Goal: Task Accomplishment & Management: Manage account settings

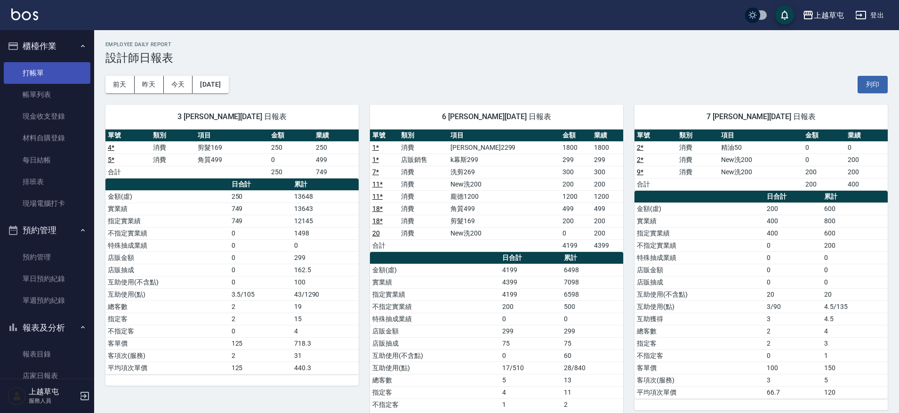
click at [52, 73] on link "打帳單" at bounding box center [47, 73] width 87 height 22
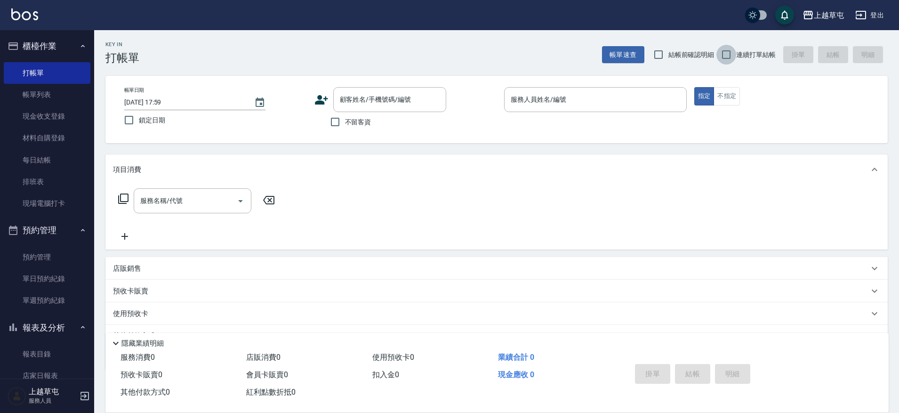
click at [725, 51] on input "連續打單結帳" at bounding box center [727, 55] width 20 height 20
checkbox input "true"
click at [334, 126] on input "不留客資" at bounding box center [335, 122] width 20 height 20
checkbox input "true"
click at [556, 92] on input "服務人員姓名/編號" at bounding box center [596, 99] width 174 height 16
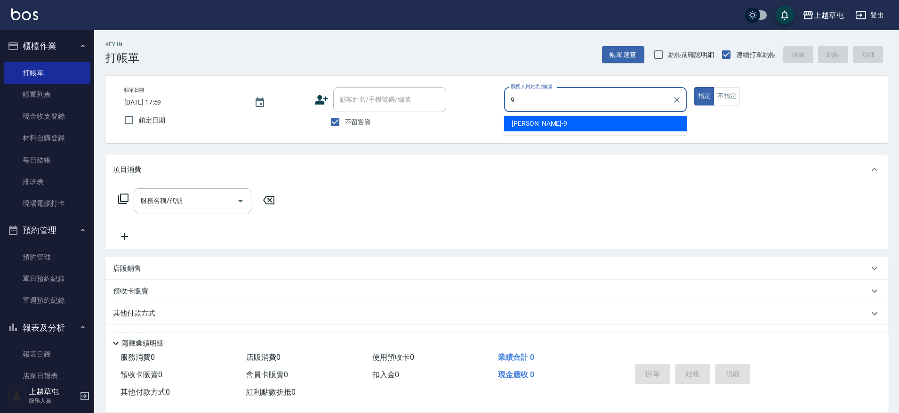
type input "[PERSON_NAME]-9"
type button "true"
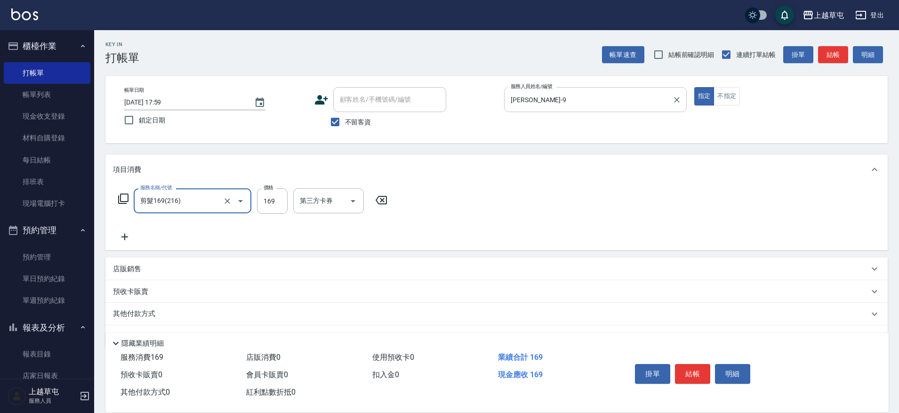
type input "剪髮169(216)"
type input "350"
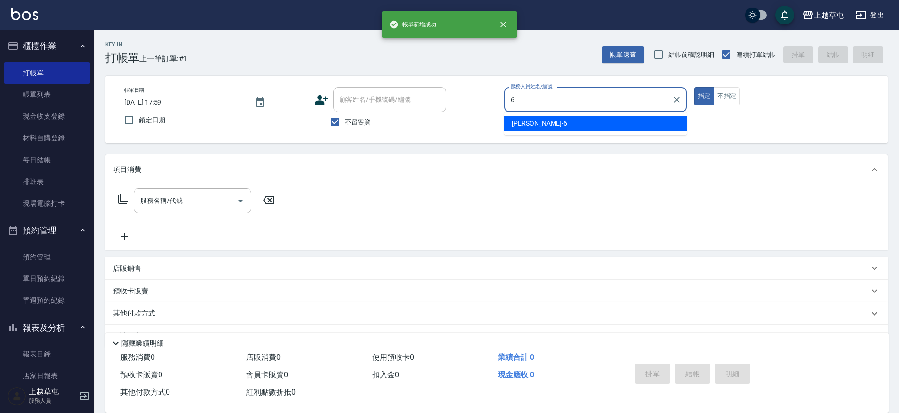
type input "[PERSON_NAME]-6"
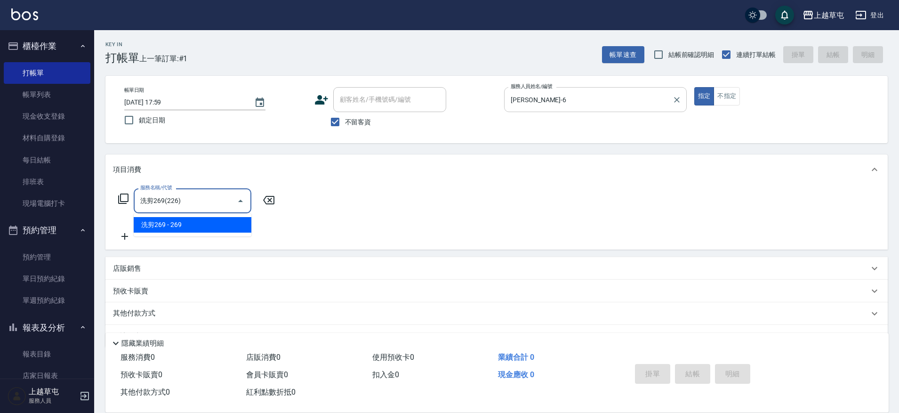
type input "洗剪269(226)"
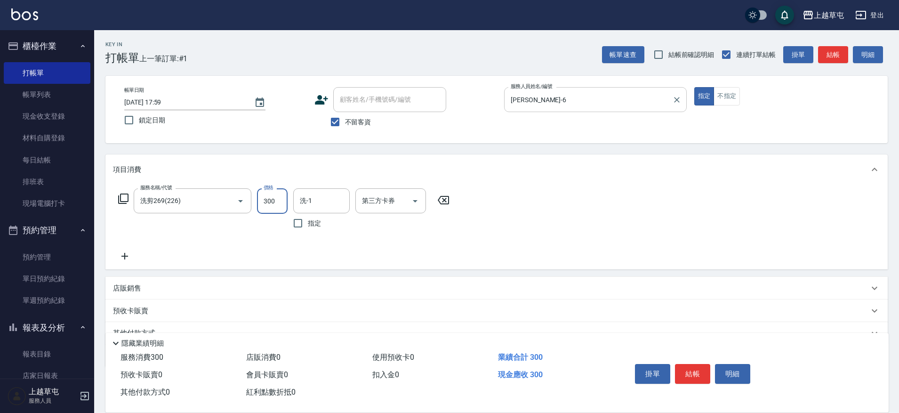
type input "300"
type input "[PERSON_NAME]25"
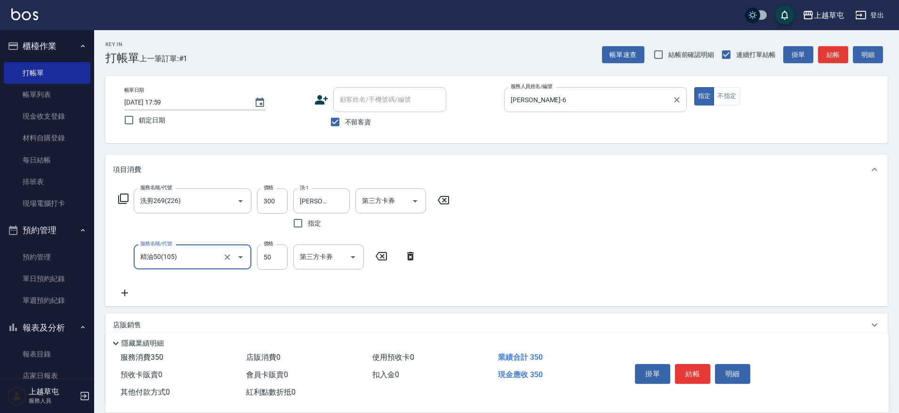
type input "精油50(105)"
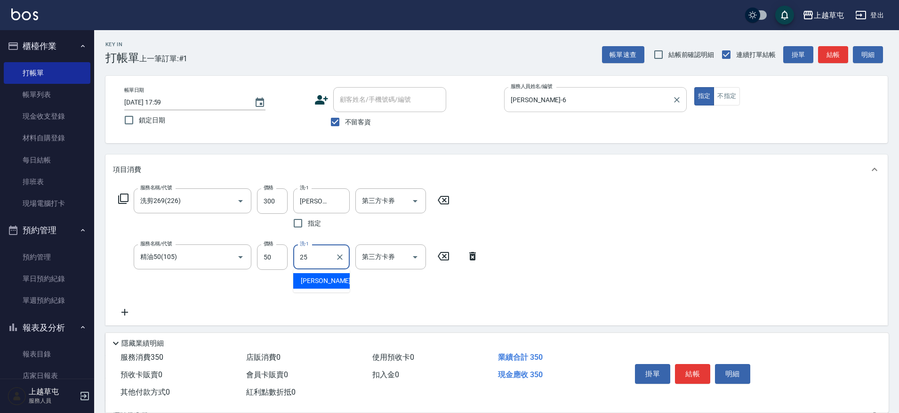
type input "[PERSON_NAME]25"
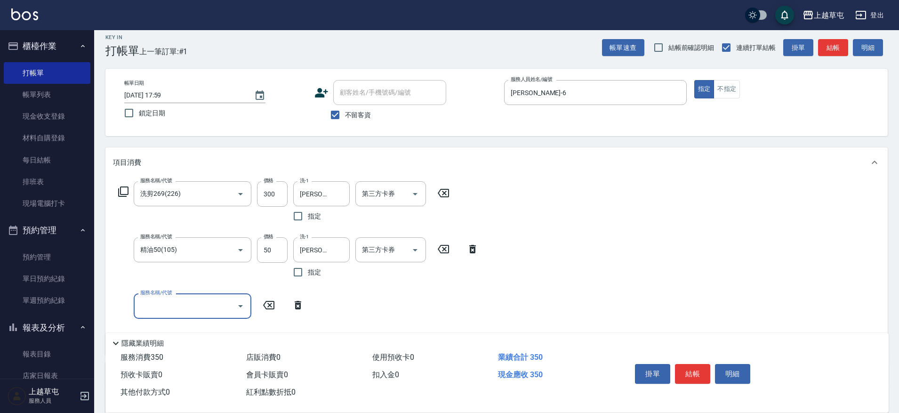
scroll to position [137, 0]
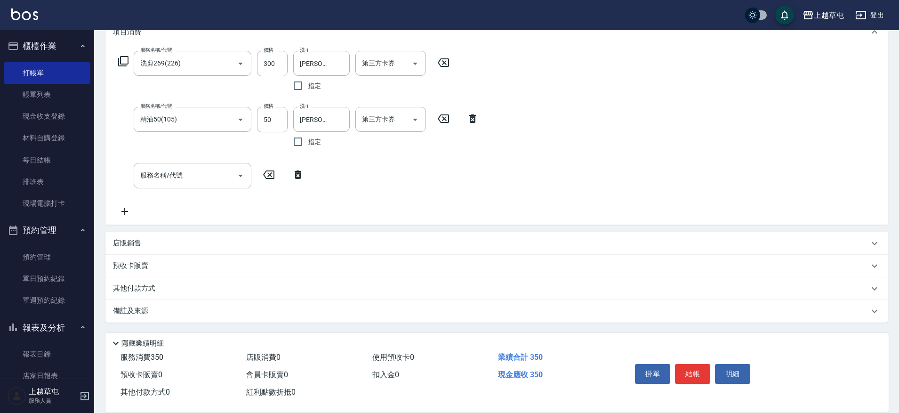
click at [132, 240] on p "店販銷售" at bounding box center [127, 243] width 28 height 10
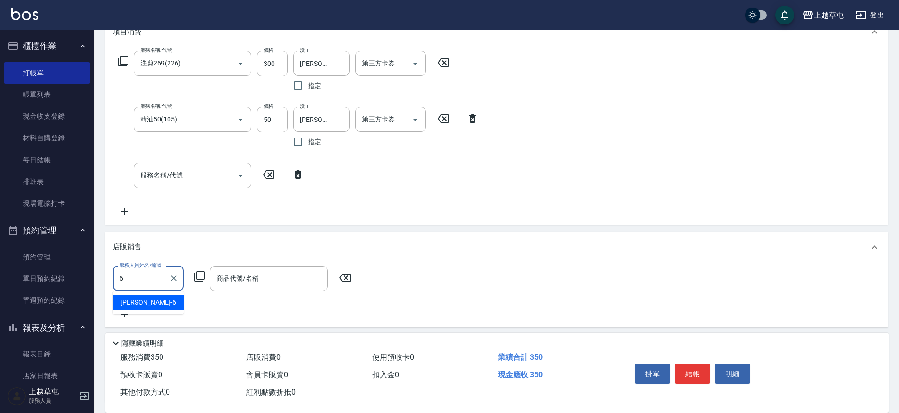
type input "[PERSON_NAME]-6"
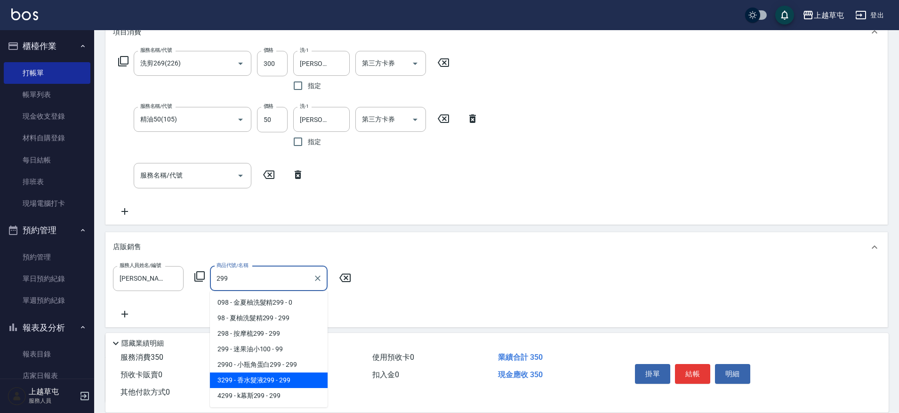
type input "香水髮液299"
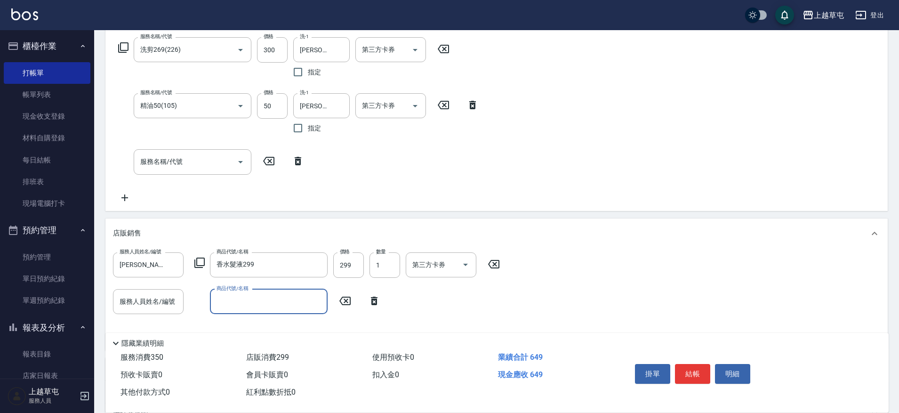
scroll to position [254, 0]
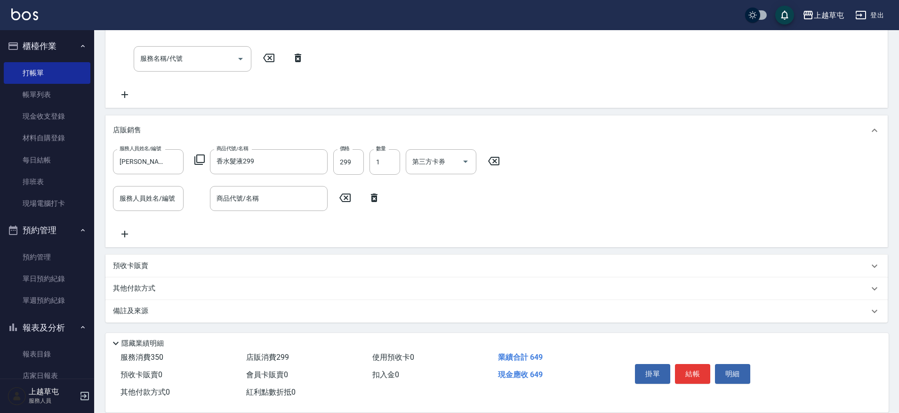
click at [149, 290] on p "其他付款方式" at bounding box center [136, 288] width 47 height 10
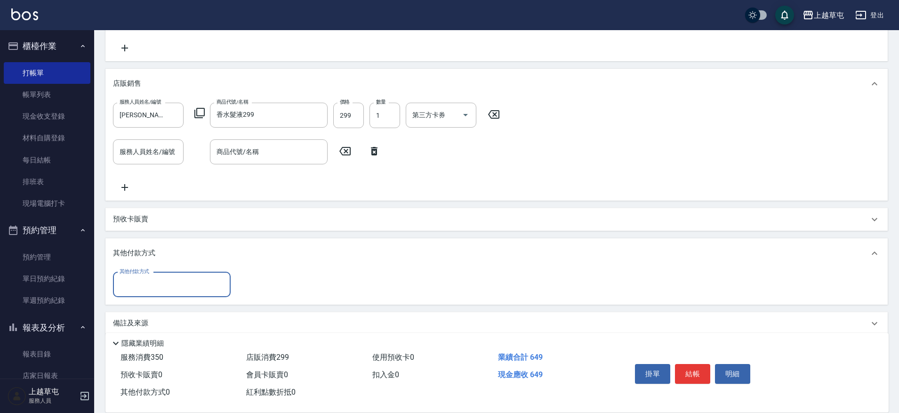
scroll to position [301, 0]
type input "儲值卡"
type input "202"
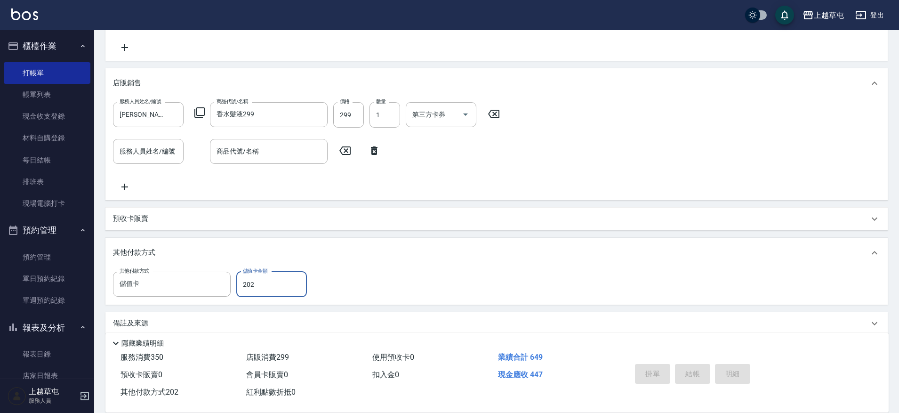
type input "[DATE] 18:00"
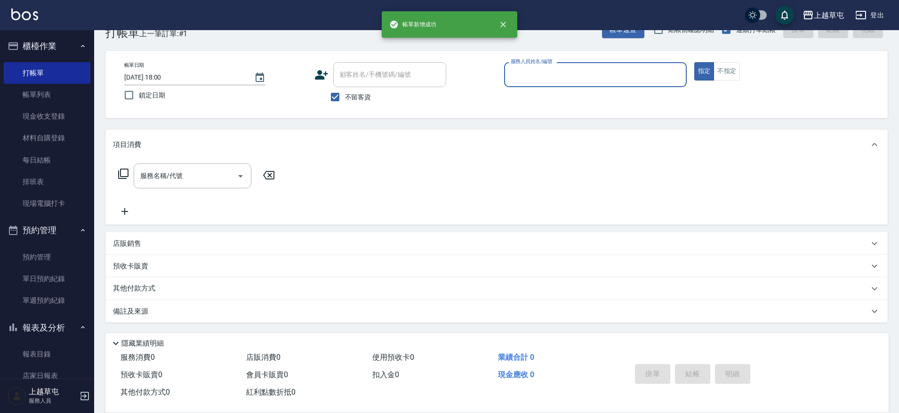
scroll to position [0, 0]
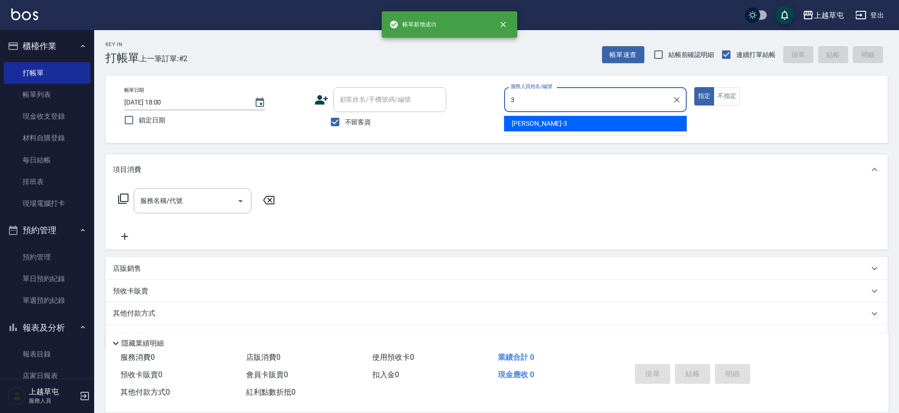
type input "[PERSON_NAME]-3"
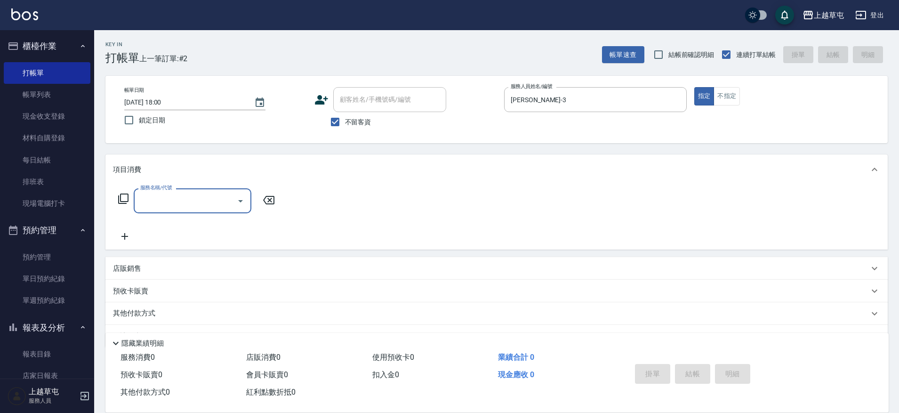
click at [129, 268] on p "店販銷售" at bounding box center [127, 269] width 28 height 10
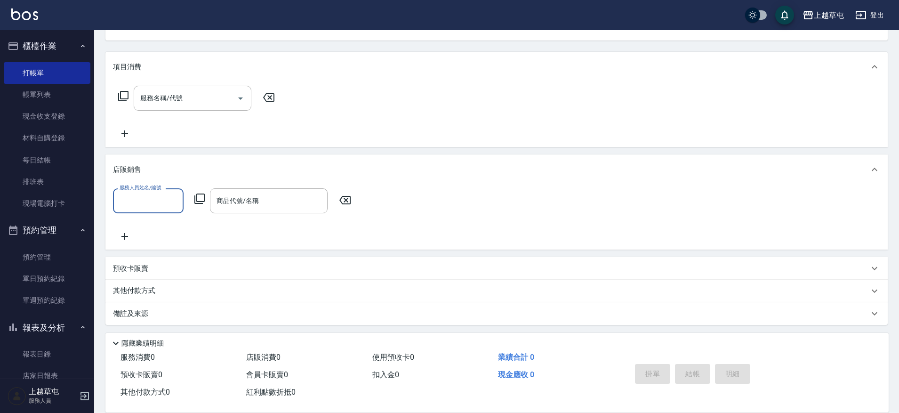
scroll to position [105, 0]
type input "[PERSON_NAME]-3"
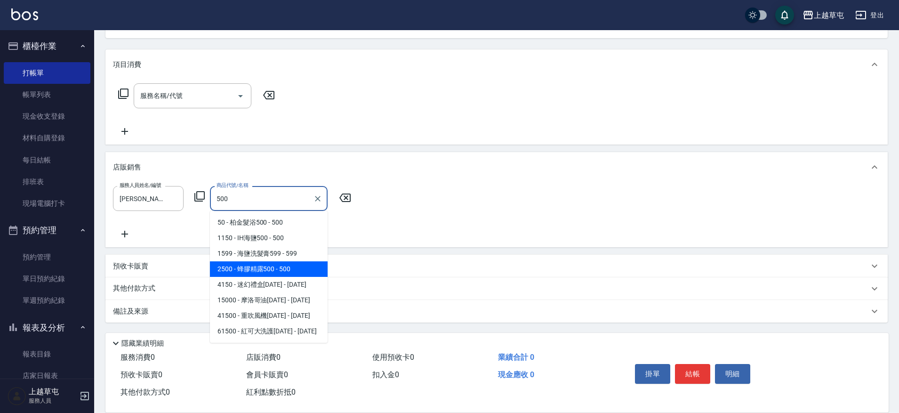
type input "蜂膠精露500"
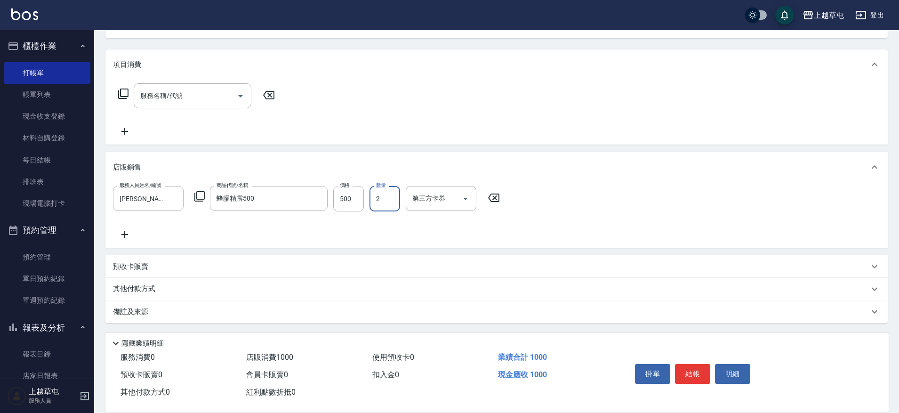
type input "2"
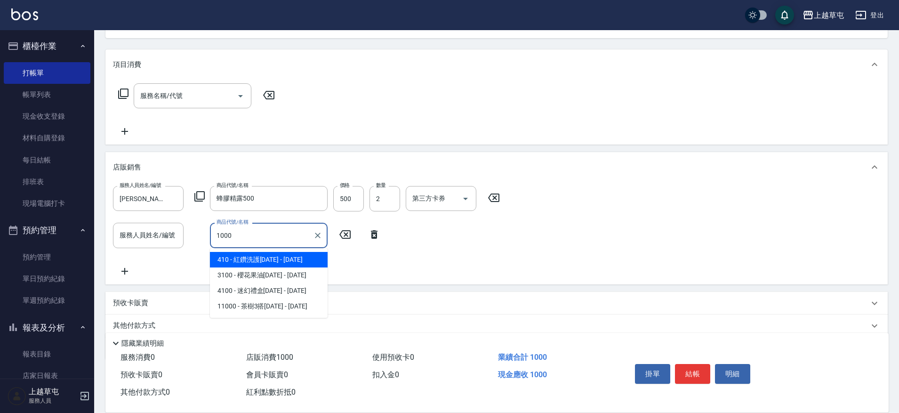
type input "紅鑽洗護1000"
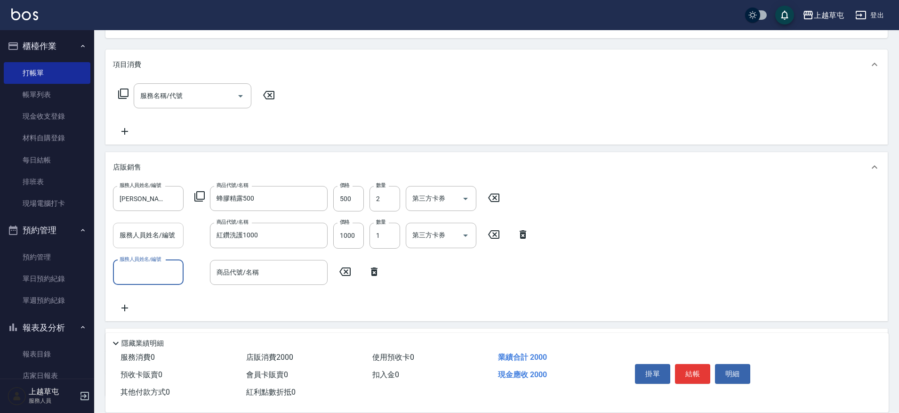
click at [150, 232] on input "服務人員姓名/編號" at bounding box center [148, 235] width 62 height 16
type input "[PERSON_NAME]-3"
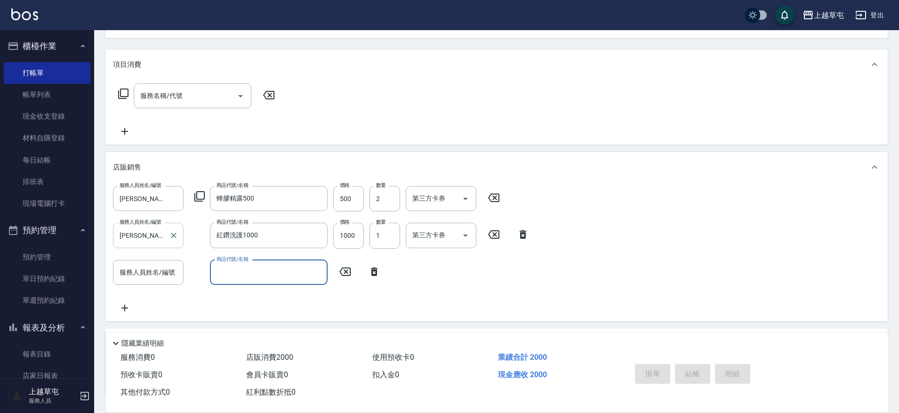
type input "[DATE] 18:01"
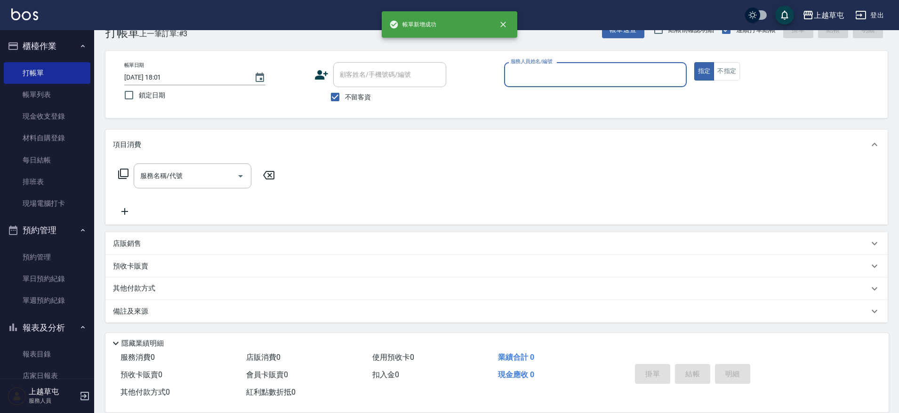
scroll to position [25, 0]
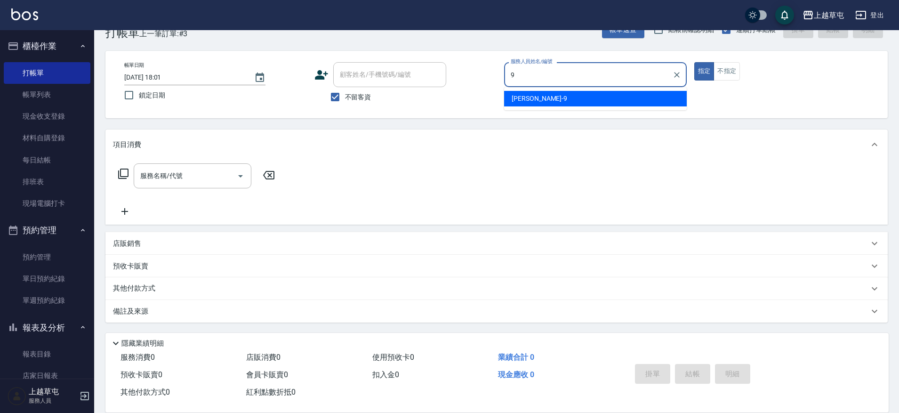
type input "[PERSON_NAME]-9"
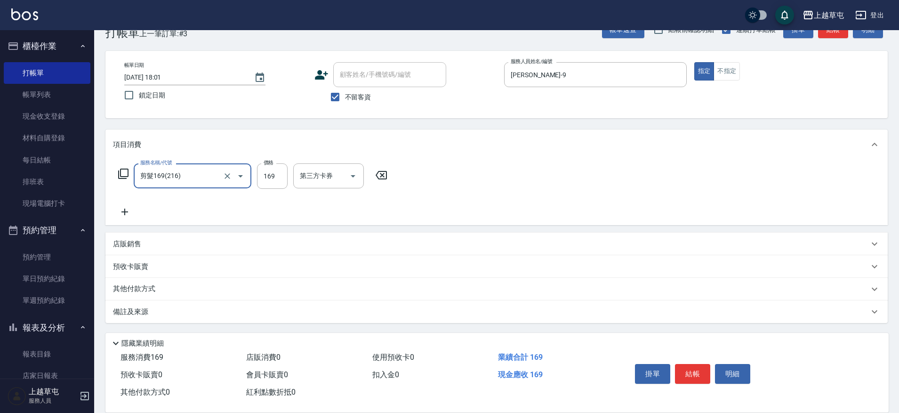
type input "剪髮169(216)"
type input "250"
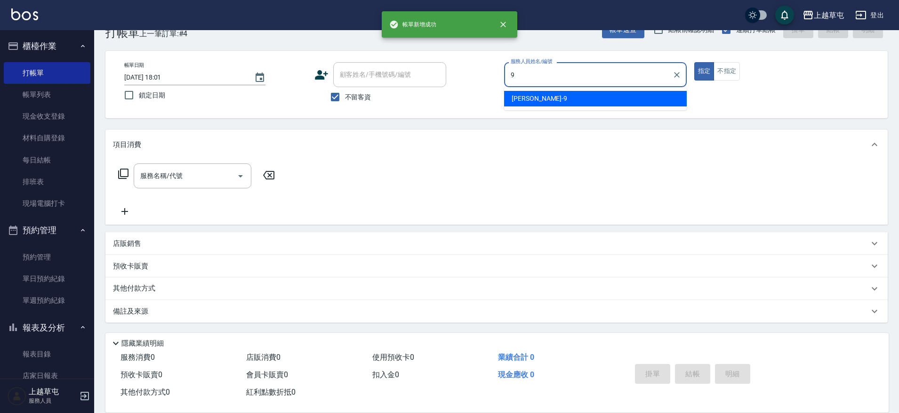
type input "[PERSON_NAME]-9"
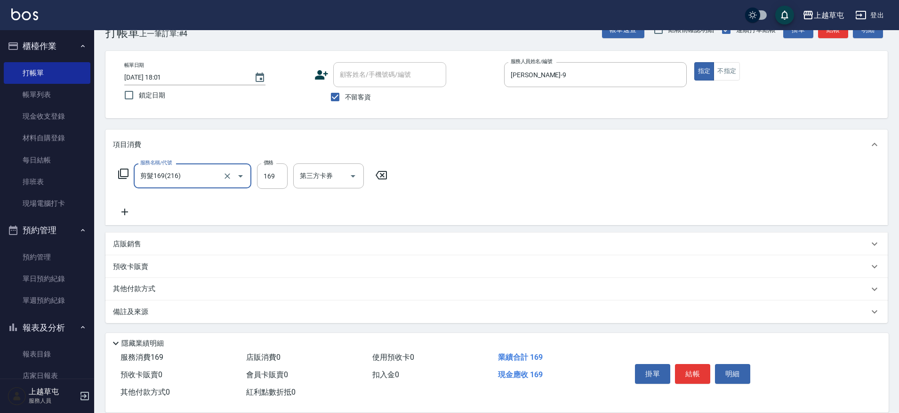
type input "剪髮169(216)"
type input "350"
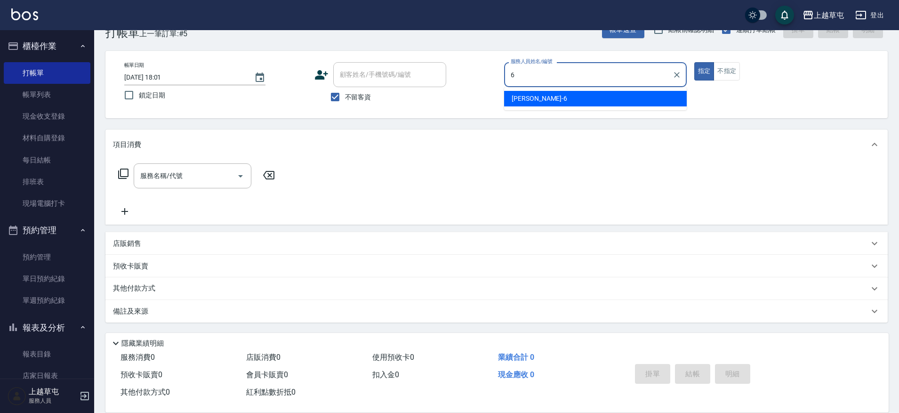
type input "[PERSON_NAME]-6"
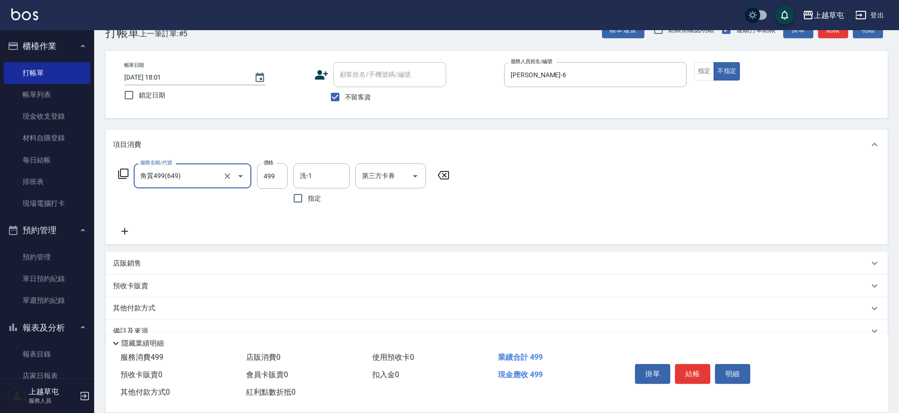
type input "角質499(649)"
type input "[PERSON_NAME]-39"
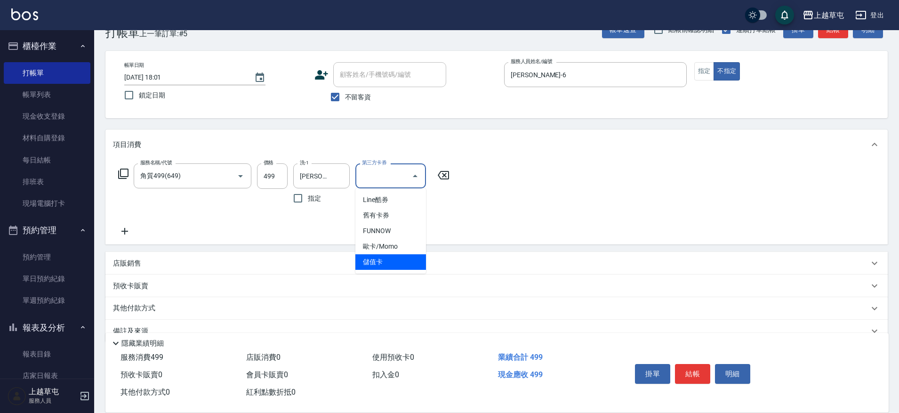
type input "儲值卡"
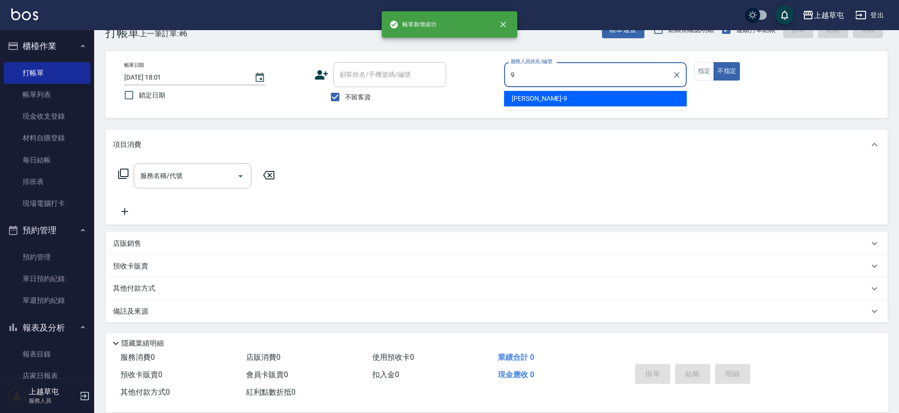
type input "[PERSON_NAME]-9"
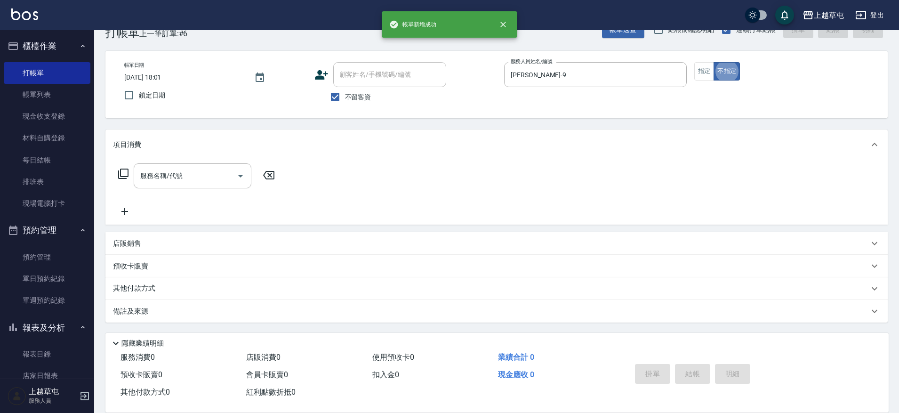
type button "false"
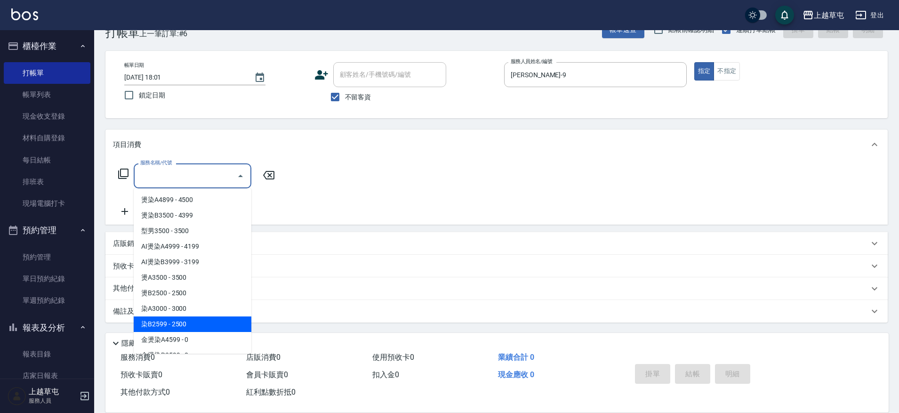
type input "染B2599(42)"
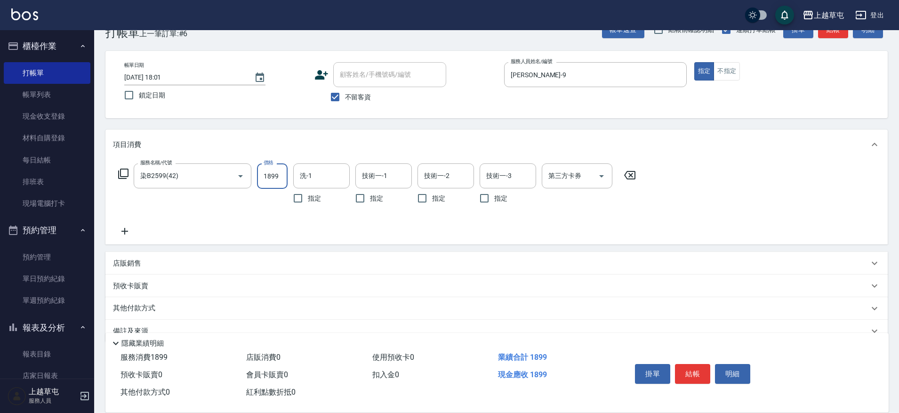
type input "1899"
type input "[PERSON_NAME]25"
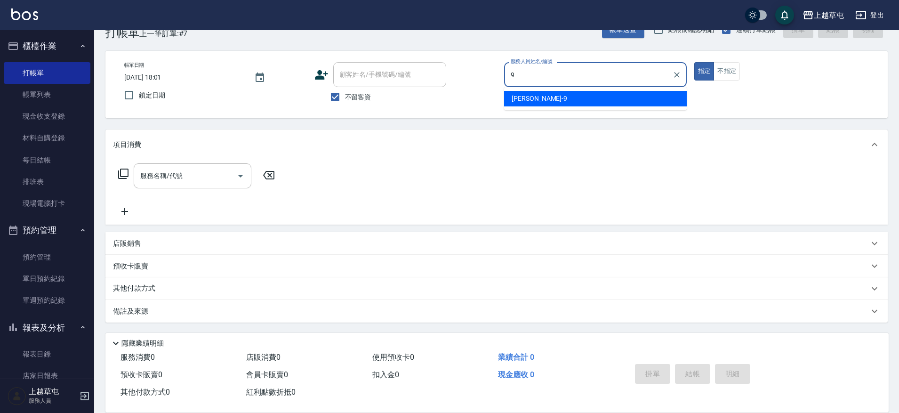
type input "[PERSON_NAME]-9"
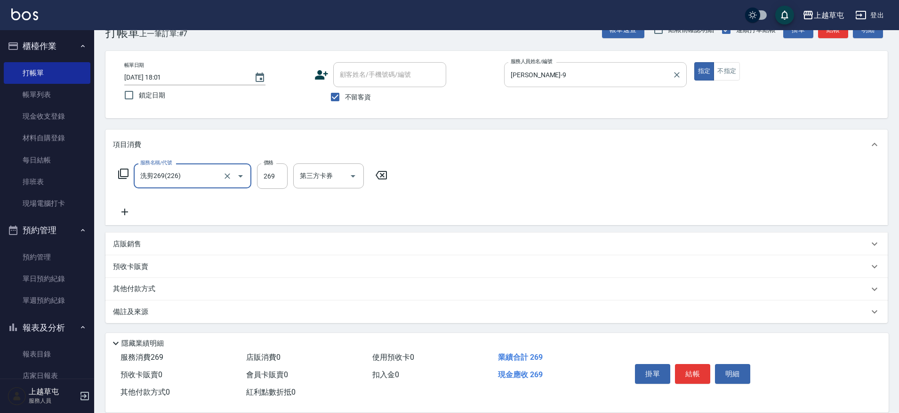
type input "洗剪269(226)"
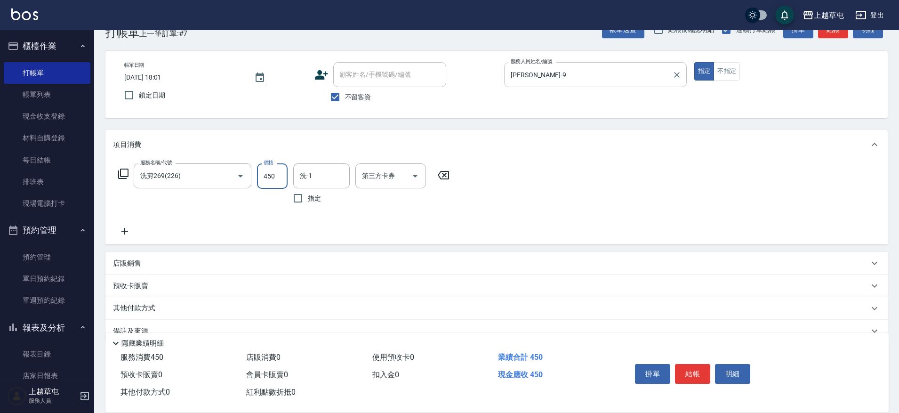
type input "450"
type input "[PERSON_NAME]-39"
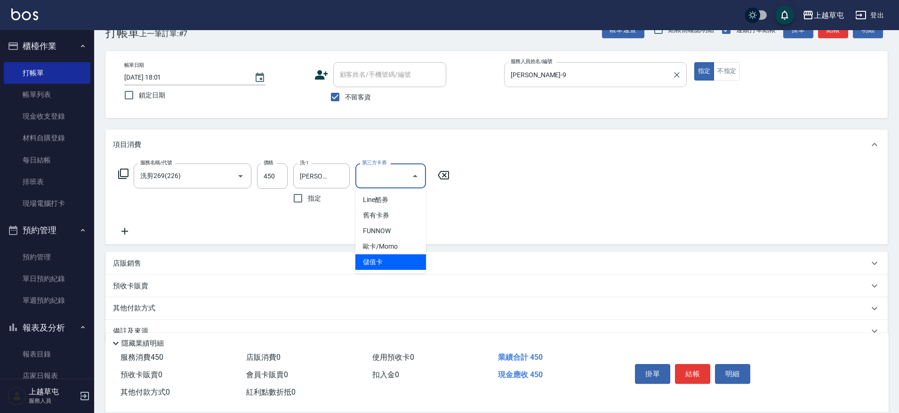
type input "儲值卡"
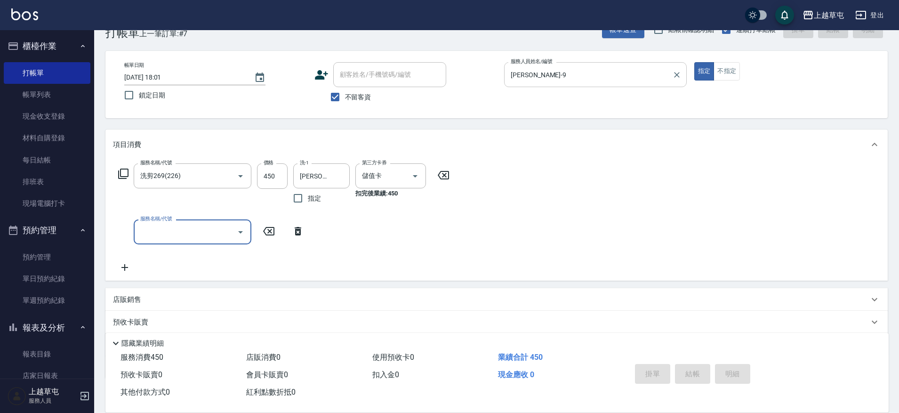
type input "[DATE] 18:02"
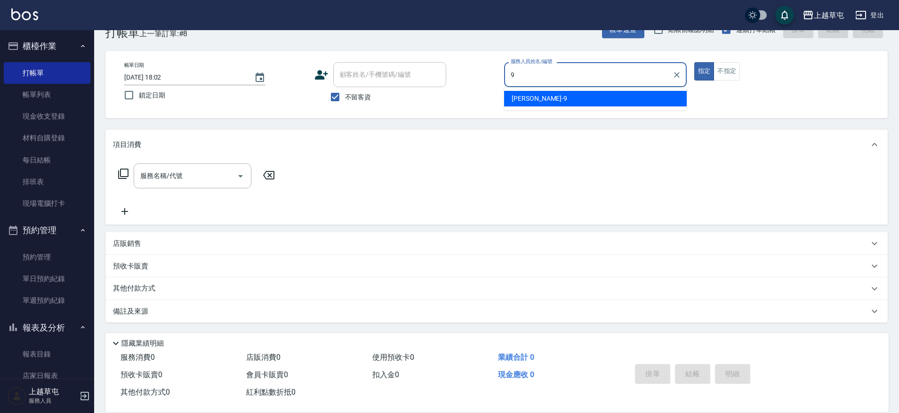
type input "[PERSON_NAME]-9"
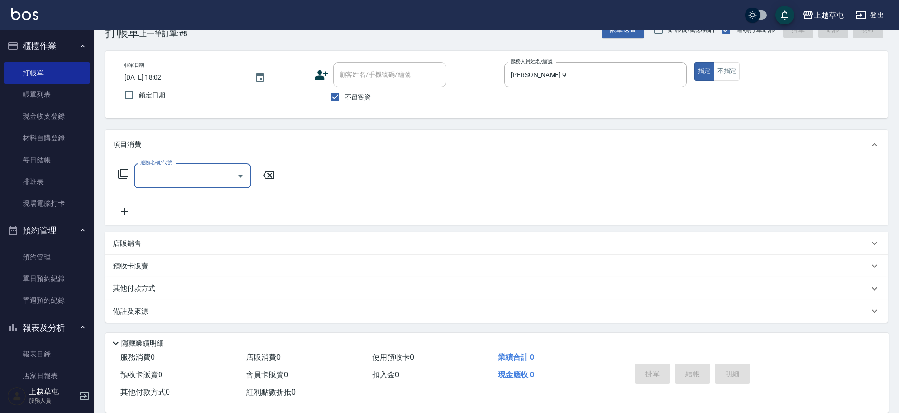
click at [186, 176] on input "服務名稱/代號" at bounding box center [185, 176] width 95 height 16
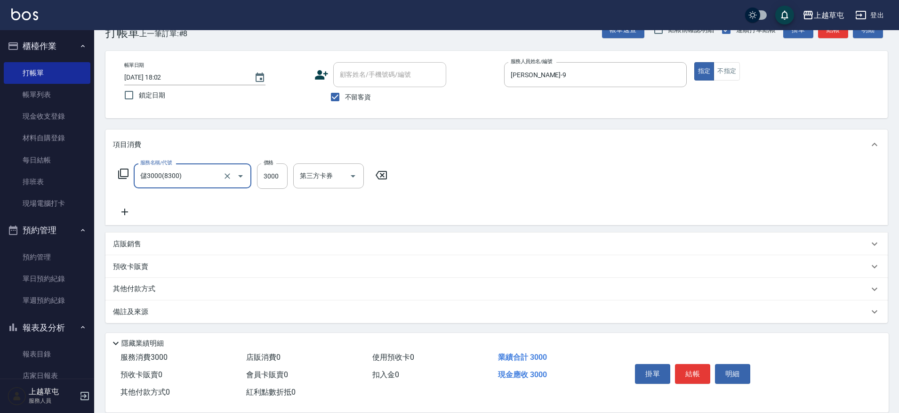
type input "儲3000(8300)"
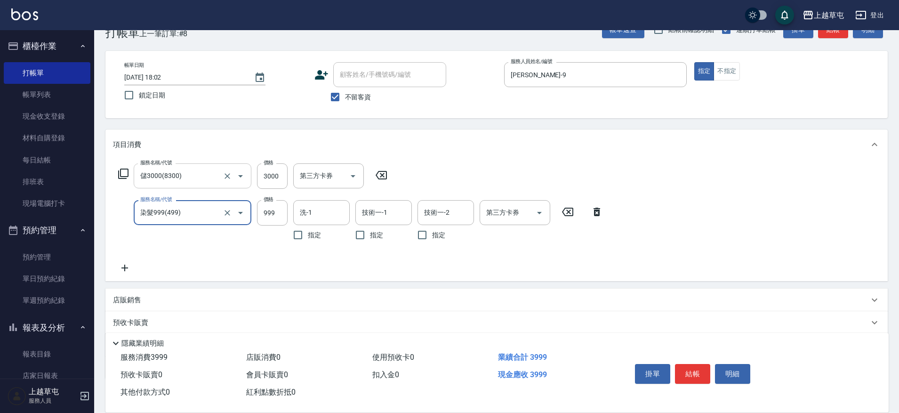
type input "染髮999(499)"
type input "800"
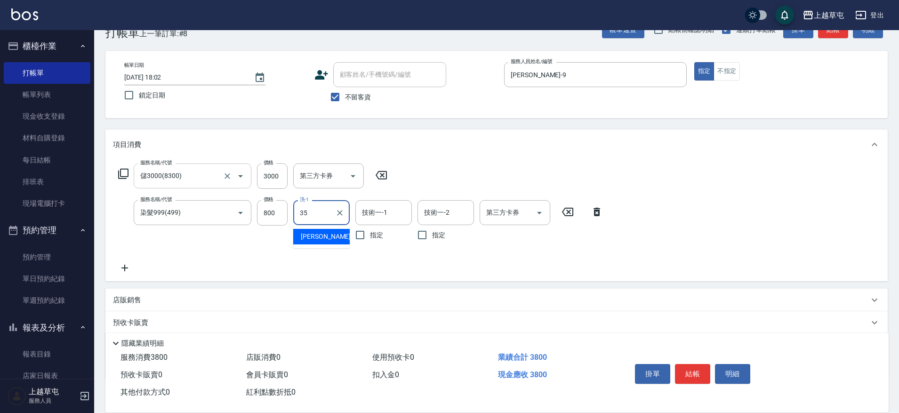
type input "[PERSON_NAME]-35"
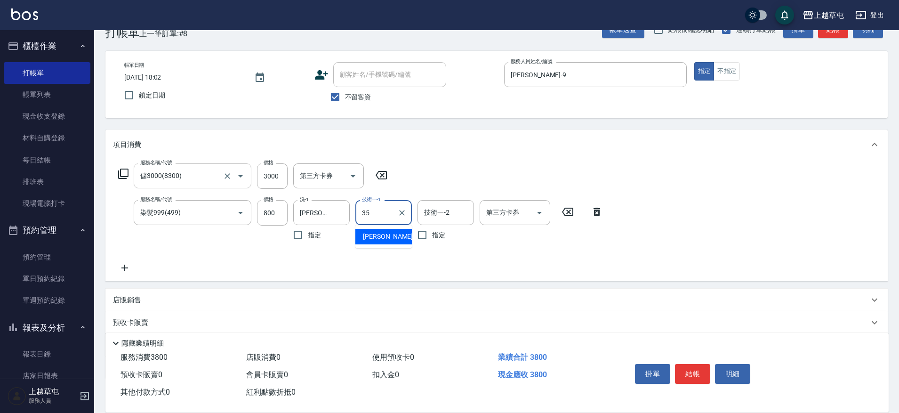
type input "[PERSON_NAME]-35"
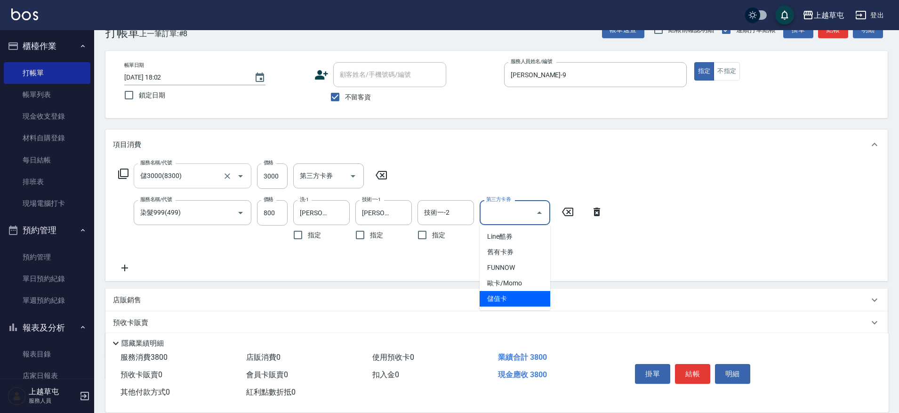
type input "儲值卡"
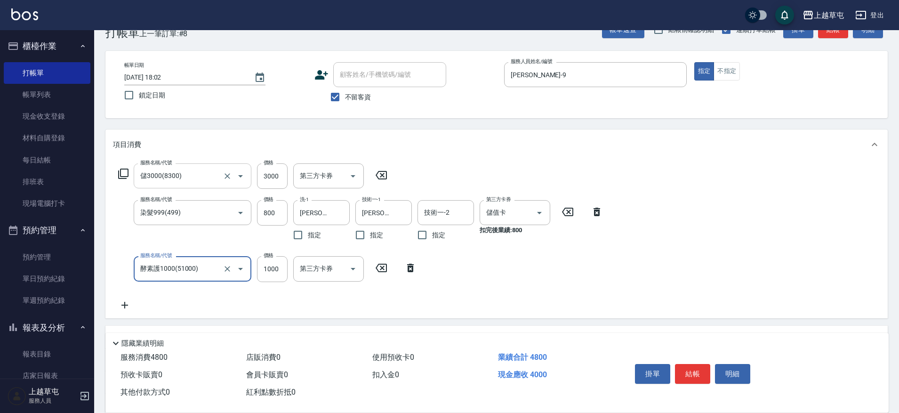
type input "酵素護1000(51000)"
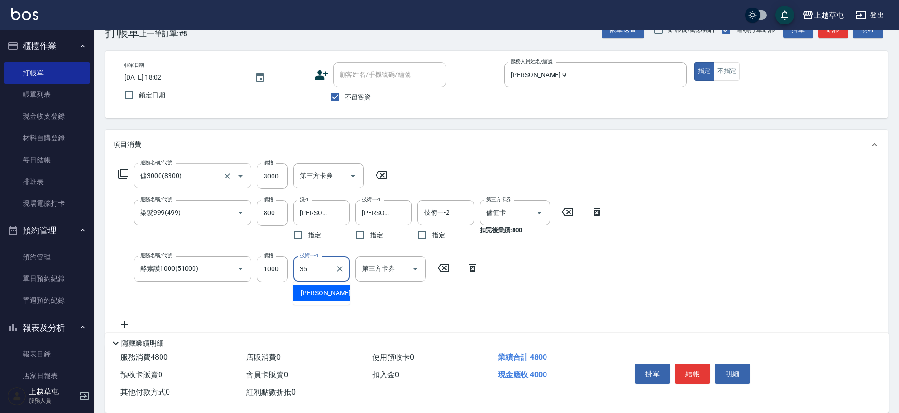
type input "[PERSON_NAME]-35"
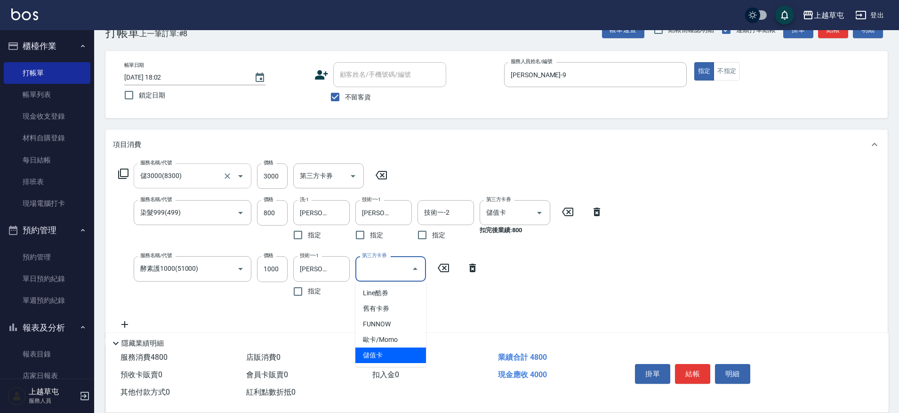
type input "儲值卡"
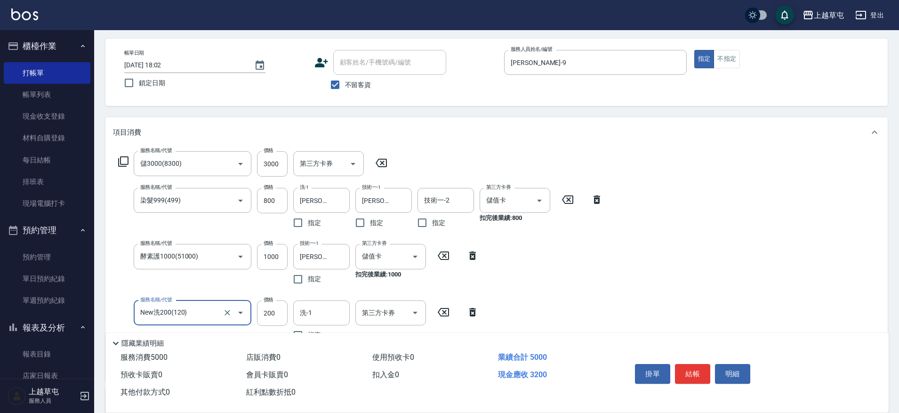
scroll to position [72, 0]
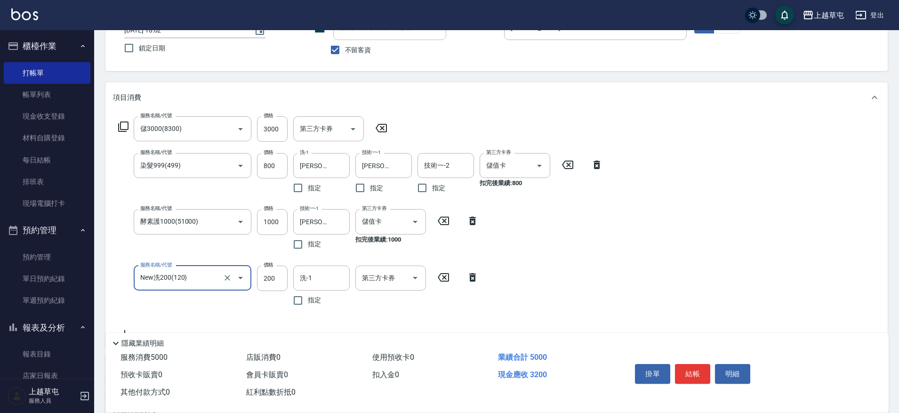
type input "New洗200(120)"
type input "[PERSON_NAME]-35"
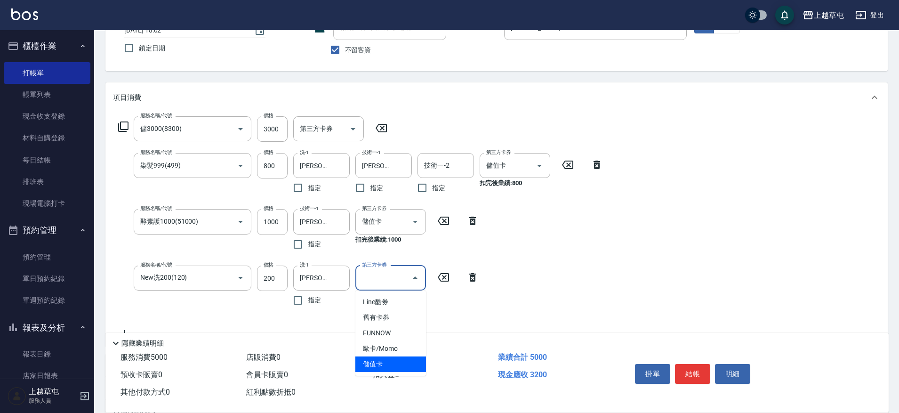
type input "儲值卡"
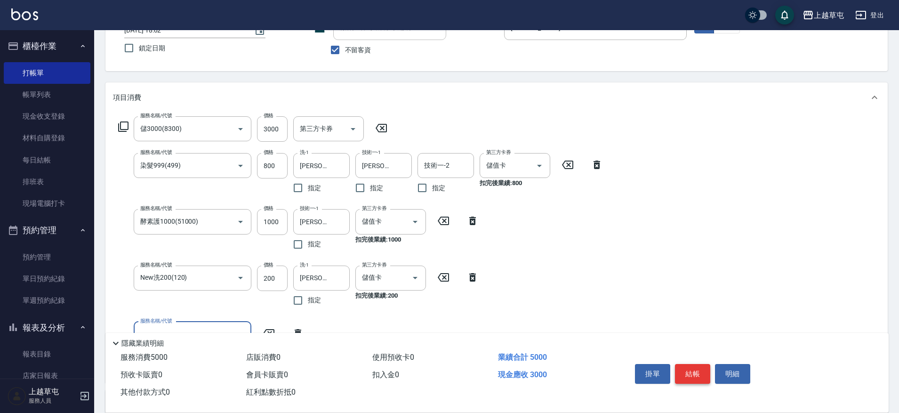
click at [694, 369] on button "結帳" at bounding box center [692, 374] width 35 height 20
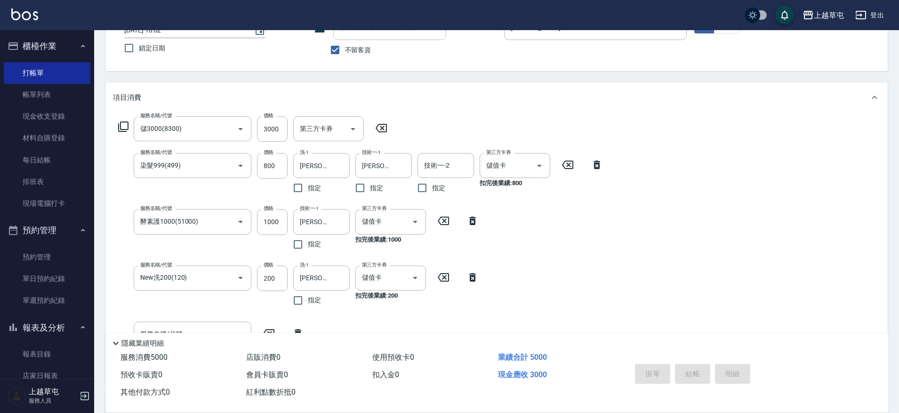
type input "[DATE] 18:05"
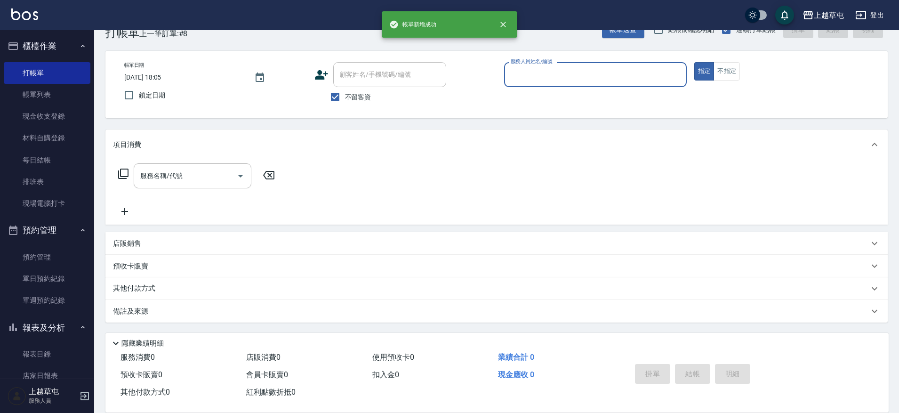
scroll to position [25, 0]
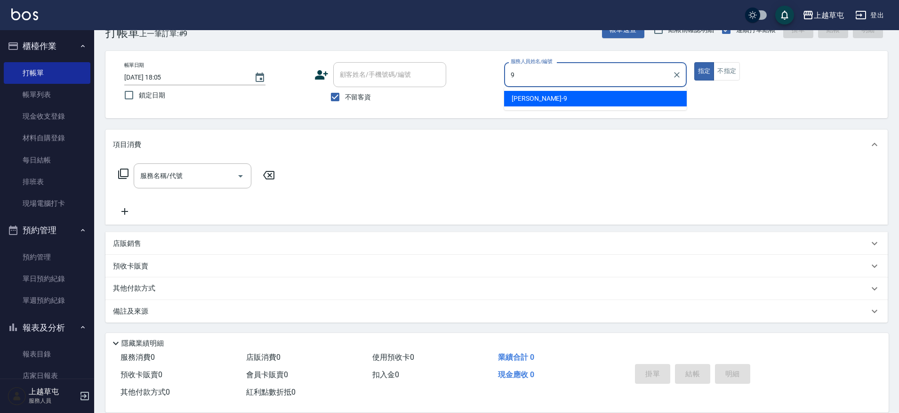
type input "[PERSON_NAME]-9"
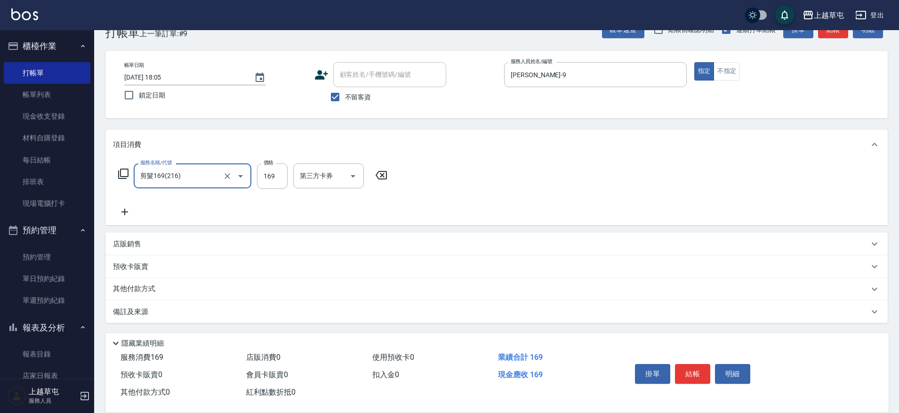
type input "剪髮169(216)"
type input "200"
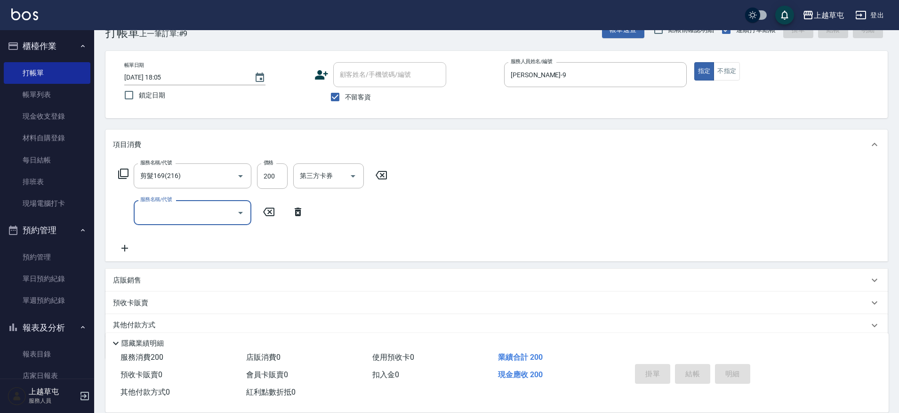
type input "[DATE] 18:07"
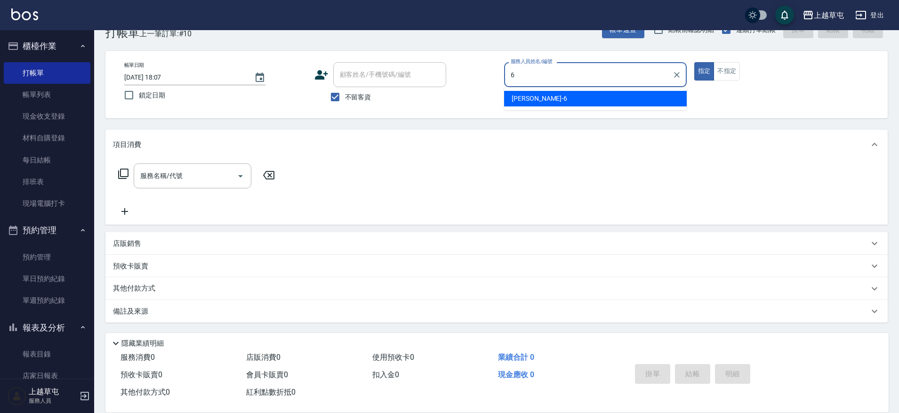
type input "[PERSON_NAME]-6"
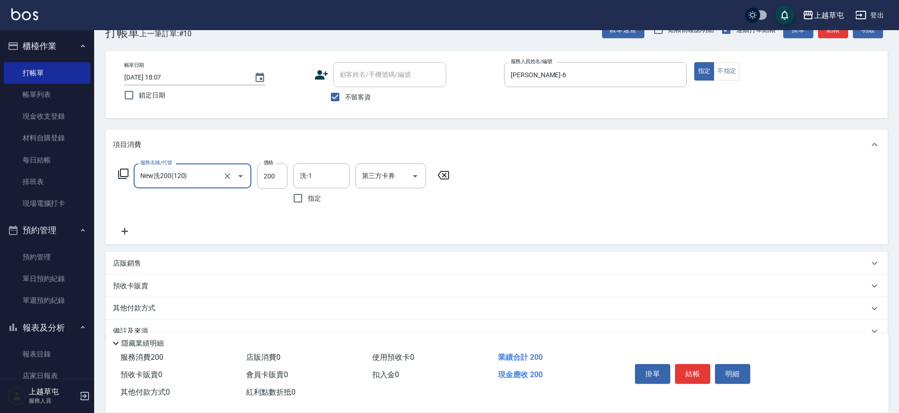
type input "New洗200(120)"
type input "[PERSON_NAME]25"
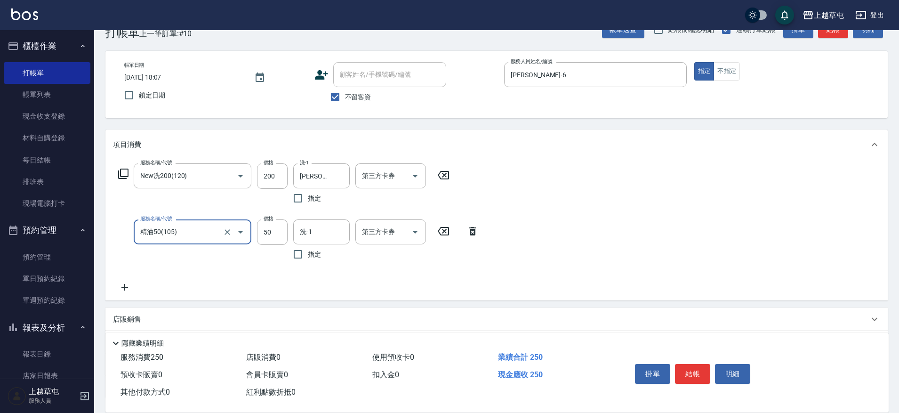
type input "精油50(105)"
type input "[PERSON_NAME]25"
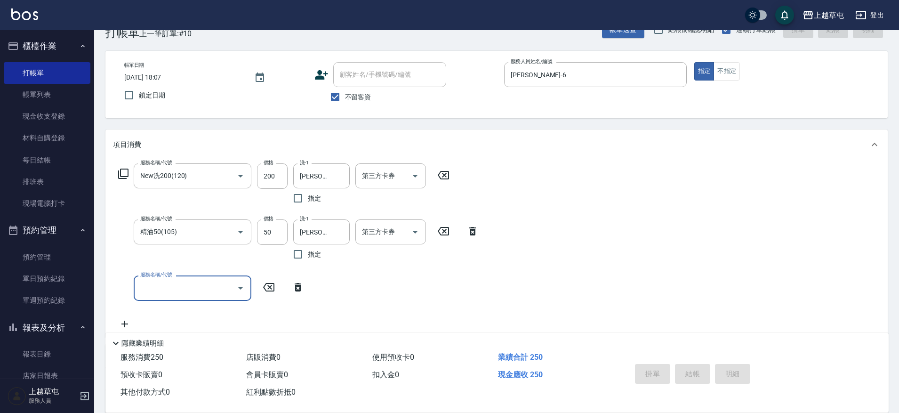
type input "[DATE] 18:08"
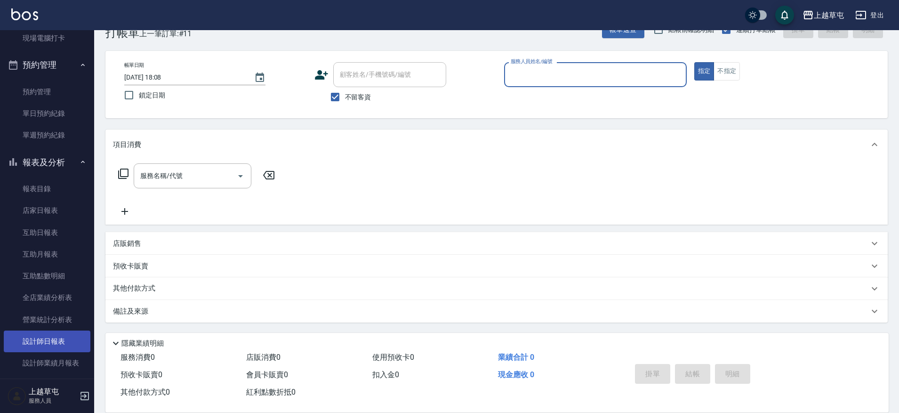
scroll to position [188, 0]
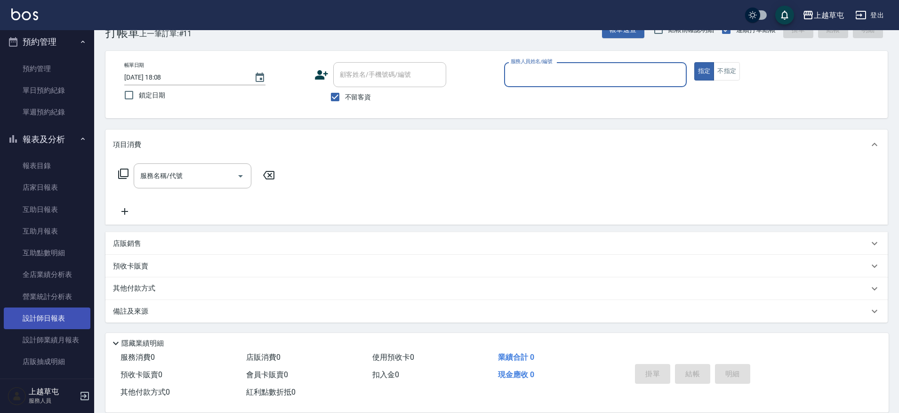
click at [70, 319] on link "設計師日報表" at bounding box center [47, 318] width 87 height 22
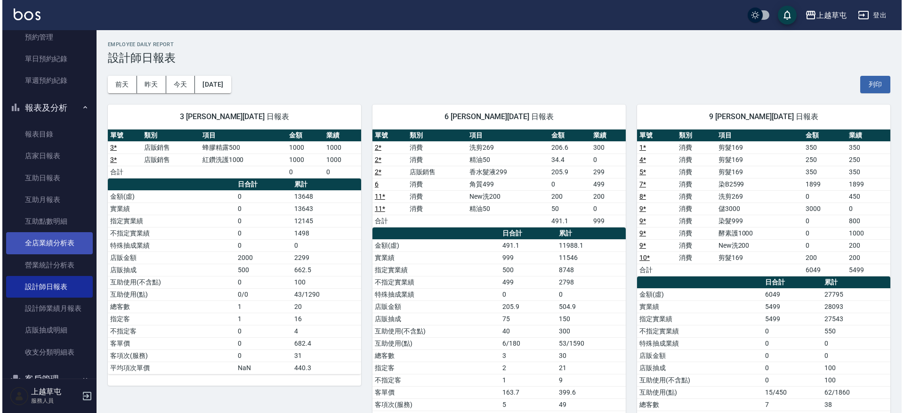
scroll to position [235, 0]
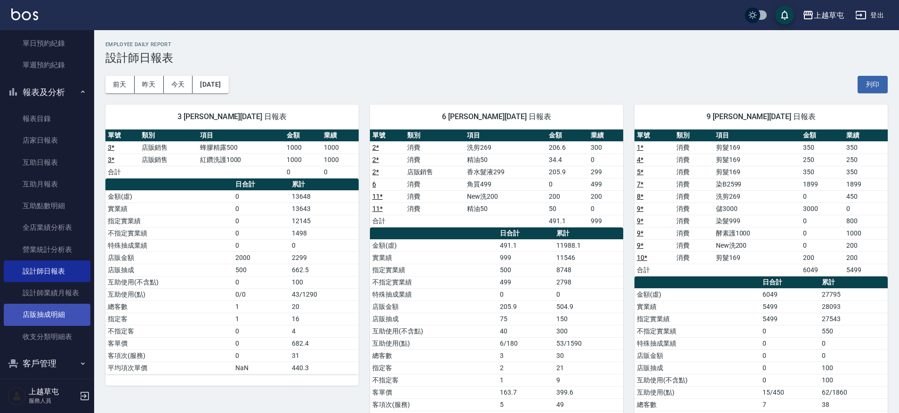
click at [56, 318] on link "店販抽成明細" at bounding box center [47, 315] width 87 height 22
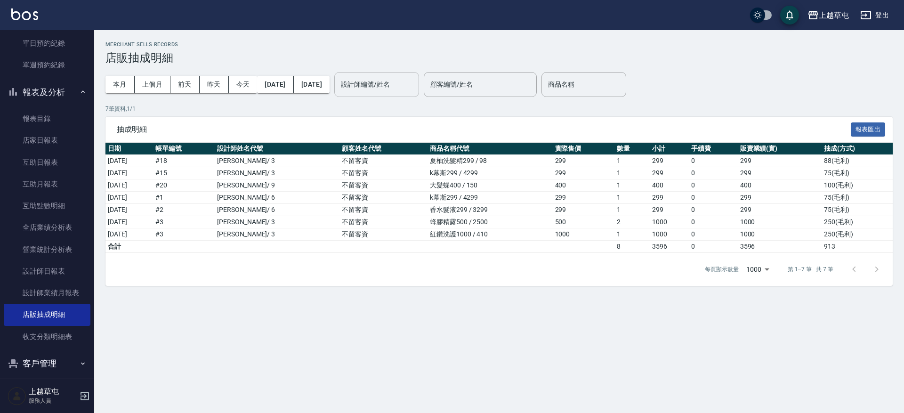
click at [415, 88] on input "設計師編號/姓名" at bounding box center [377, 84] width 76 height 16
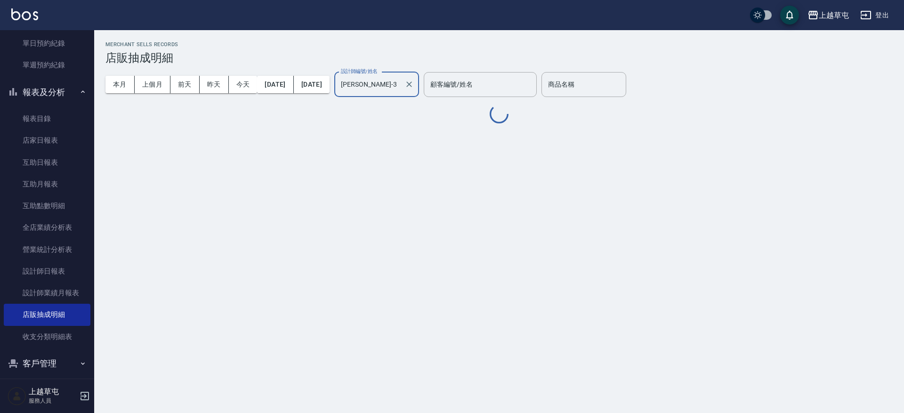
type input "[PERSON_NAME]-3"
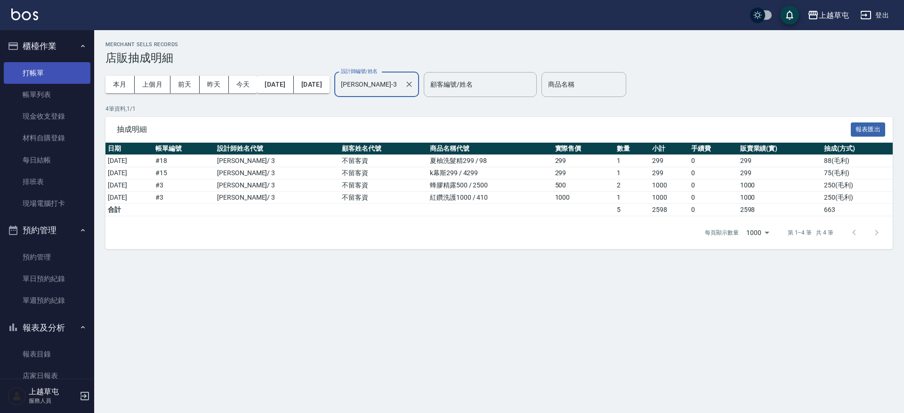
click at [29, 68] on link "打帳單" at bounding box center [47, 73] width 87 height 22
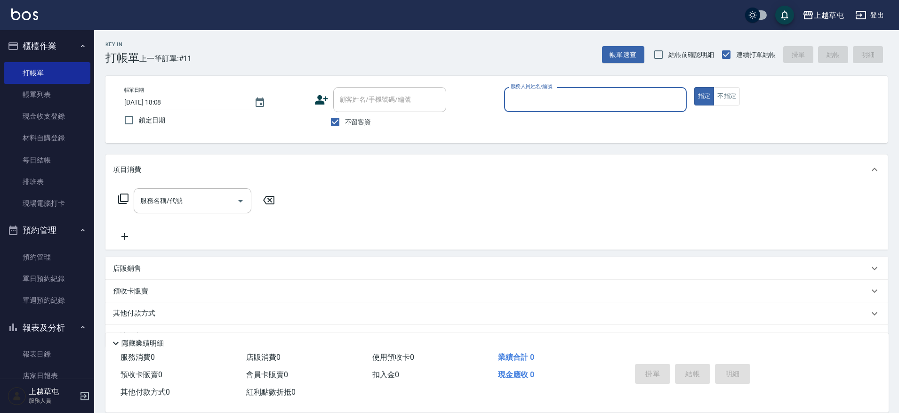
click at [564, 99] on input "服務人員姓名/編號" at bounding box center [596, 99] width 174 height 16
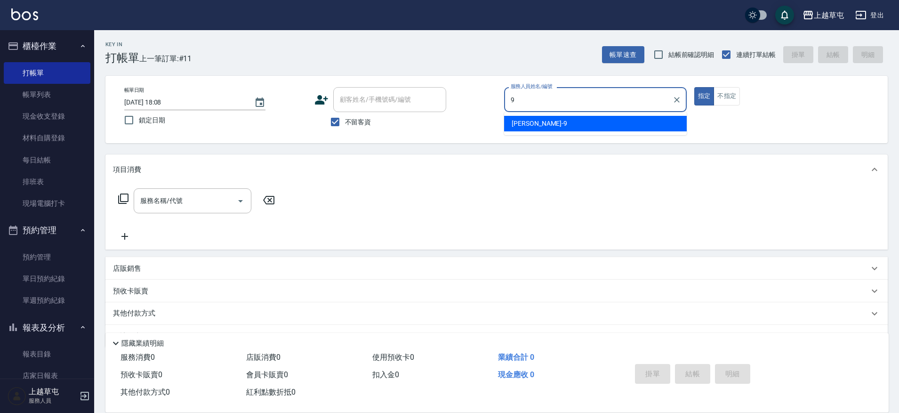
type input "[PERSON_NAME]-9"
type button "true"
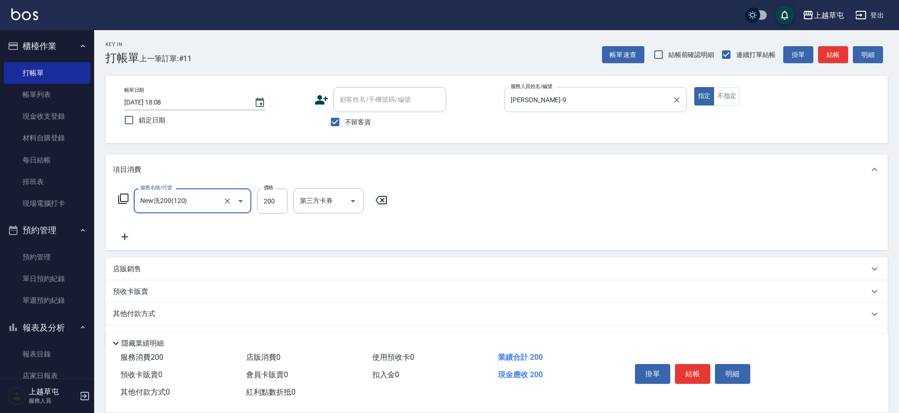
type input "New洗200(120)"
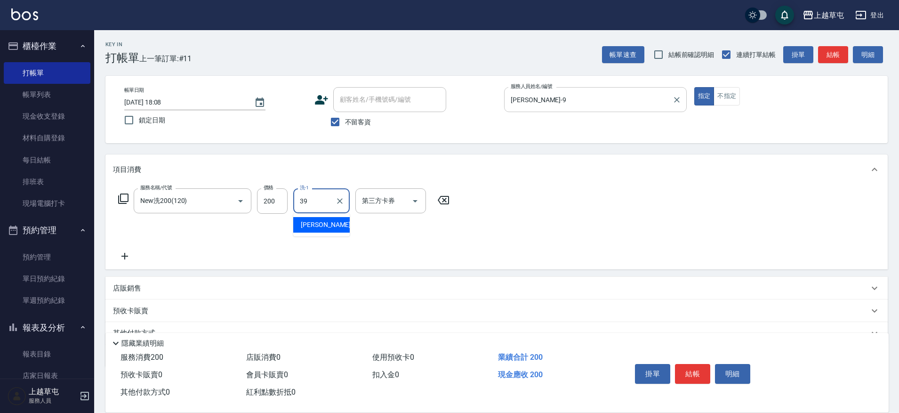
type input "[PERSON_NAME]-39"
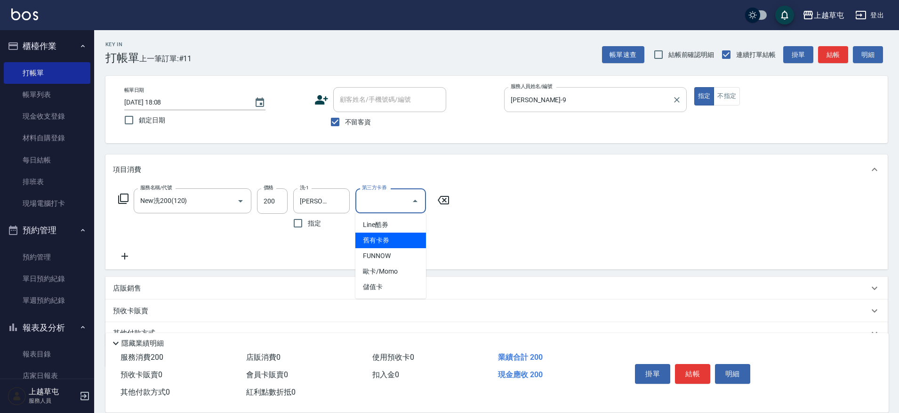
type input "舊有卡券"
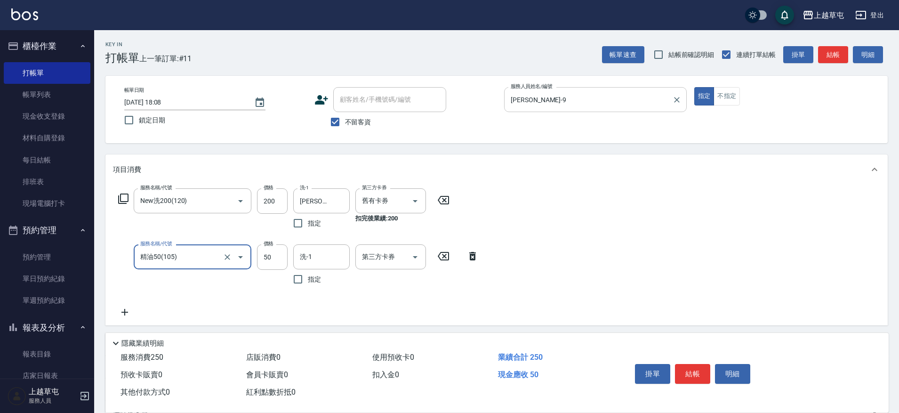
type input "精油50(105)"
type input "[PERSON_NAME]-39"
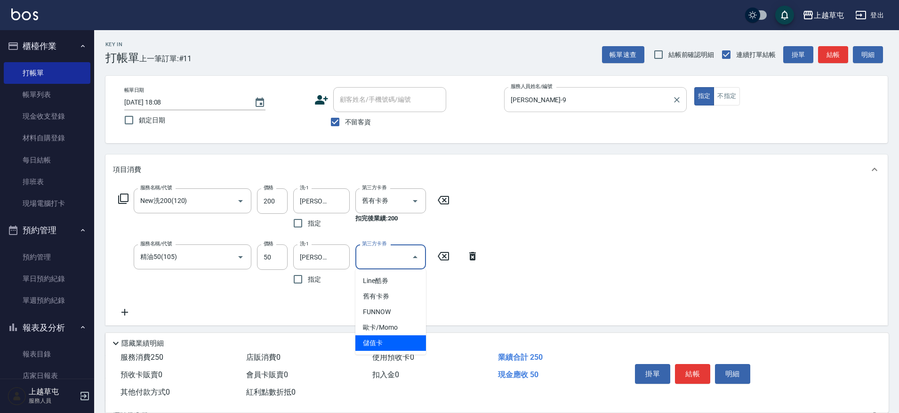
type input "儲值卡"
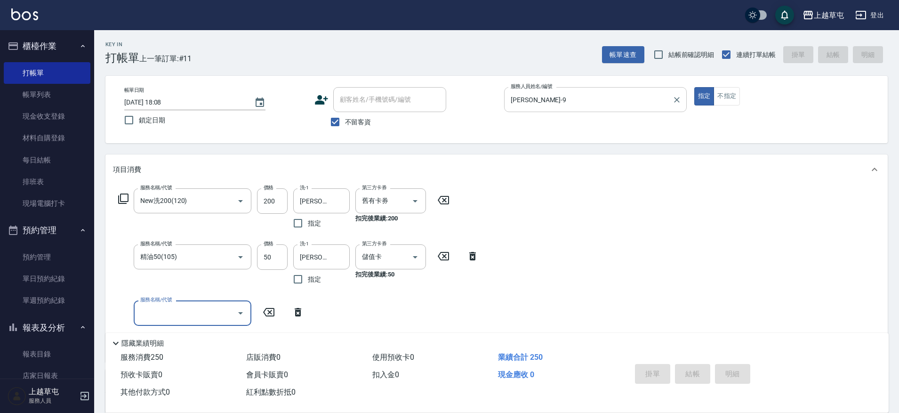
type input "[DATE] 18:39"
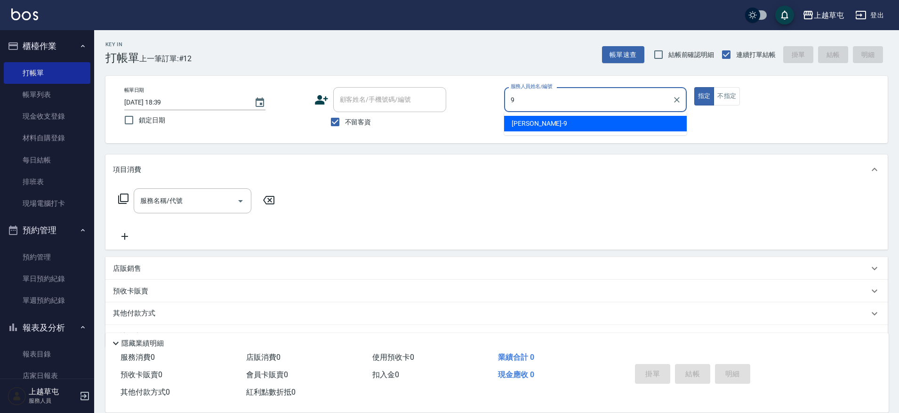
type input "[PERSON_NAME]-9"
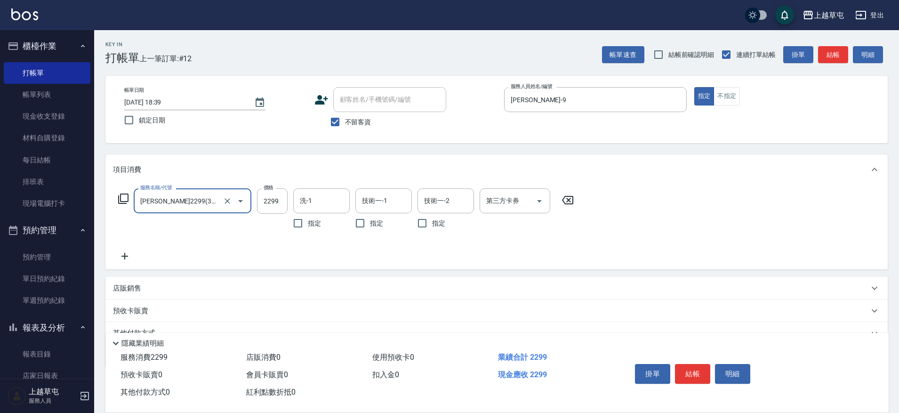
type input "[PERSON_NAME]2299(3229)"
type input "[PERSON_NAME]-35"
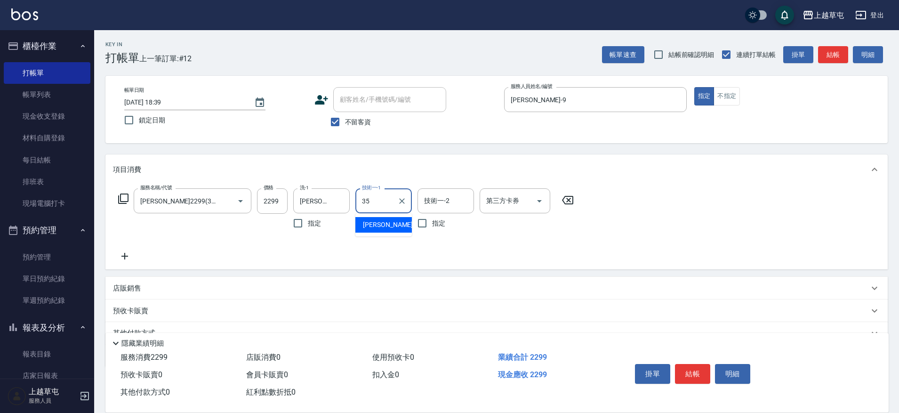
type input "[PERSON_NAME]-35"
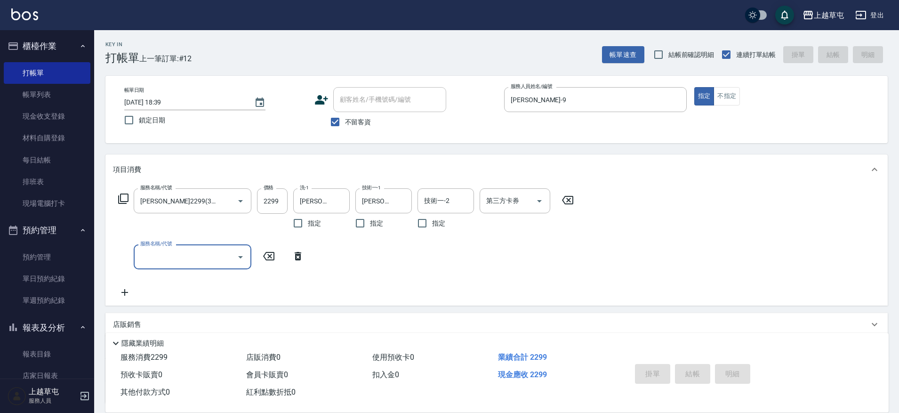
type input "[DATE] 19:05"
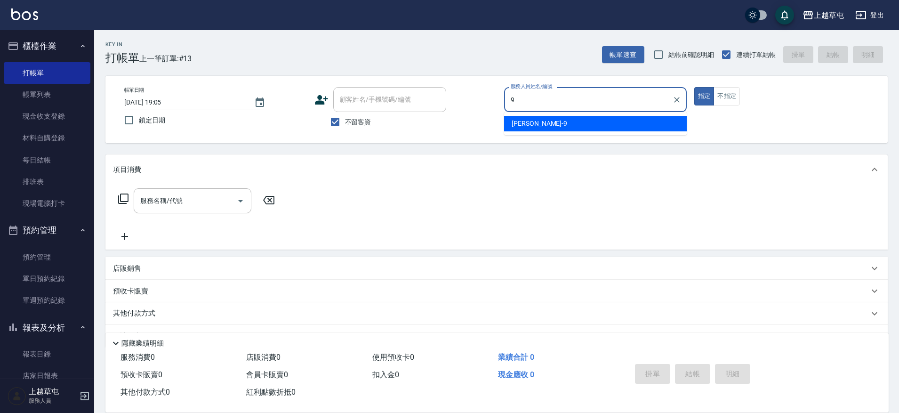
type input "[PERSON_NAME]-9"
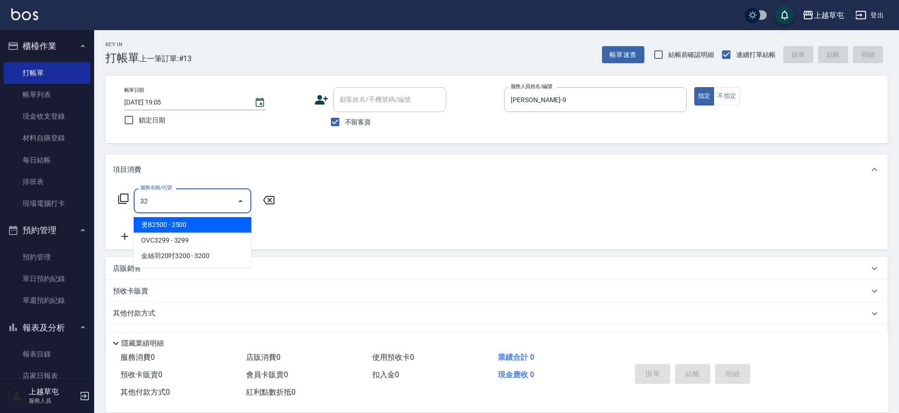
type input "3"
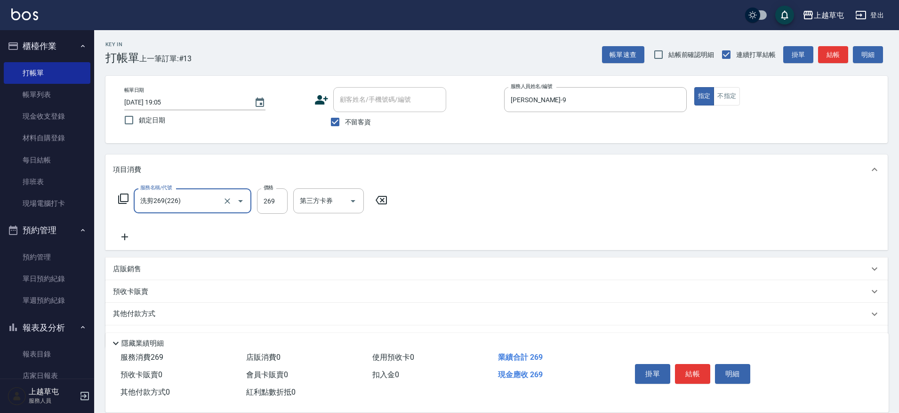
type input "洗剪269(226)"
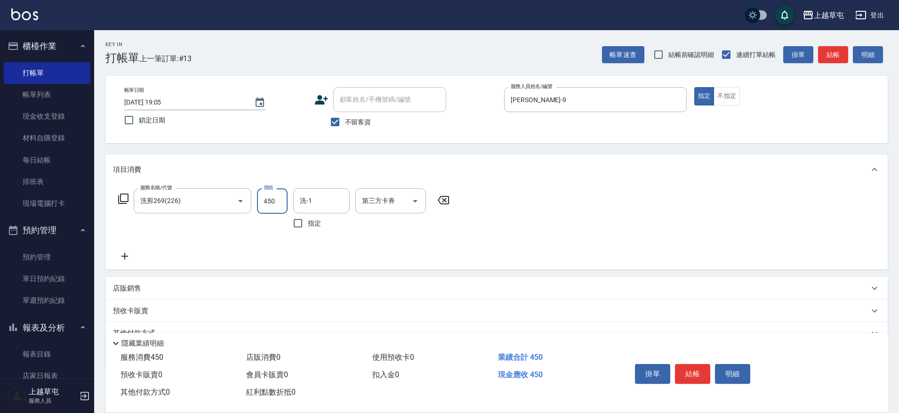
type input "450"
type input "[PERSON_NAME]25"
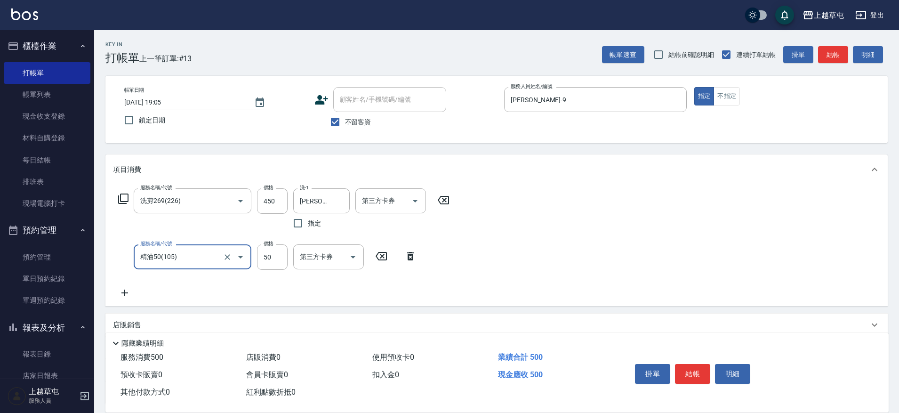
type input "精油50(105)"
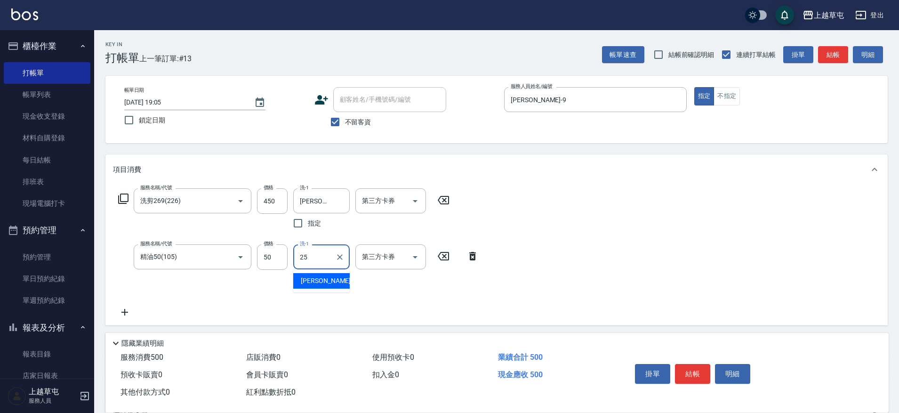
type input "[PERSON_NAME]25"
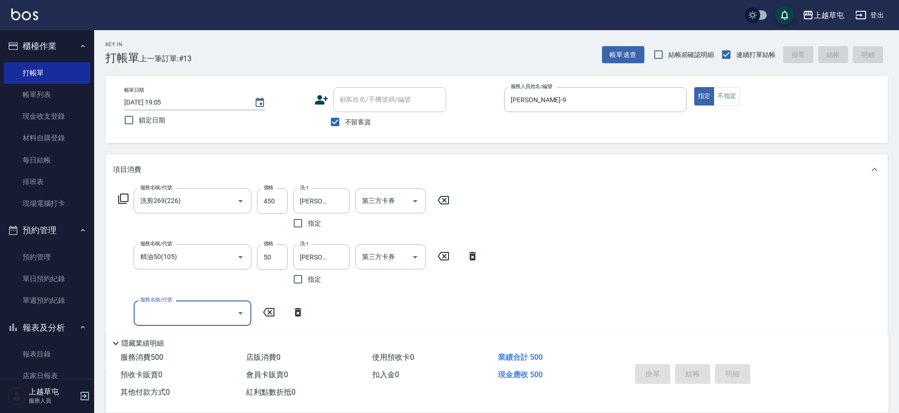
type input "[DATE] 19:06"
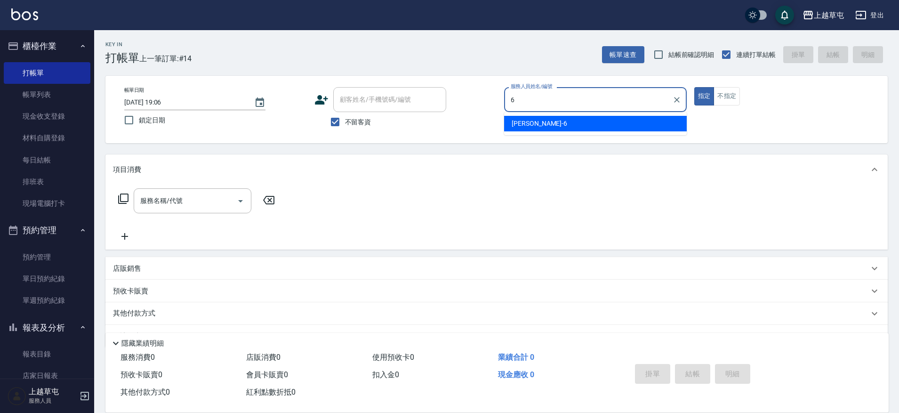
type input "[PERSON_NAME]-6"
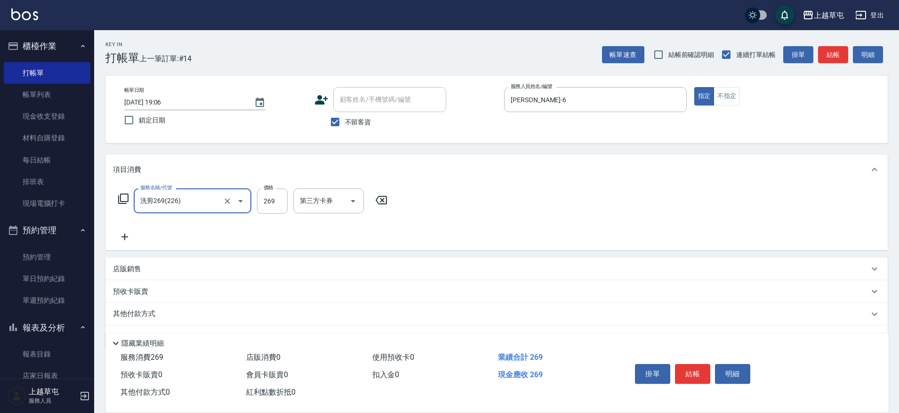
type input "洗剪269(226)"
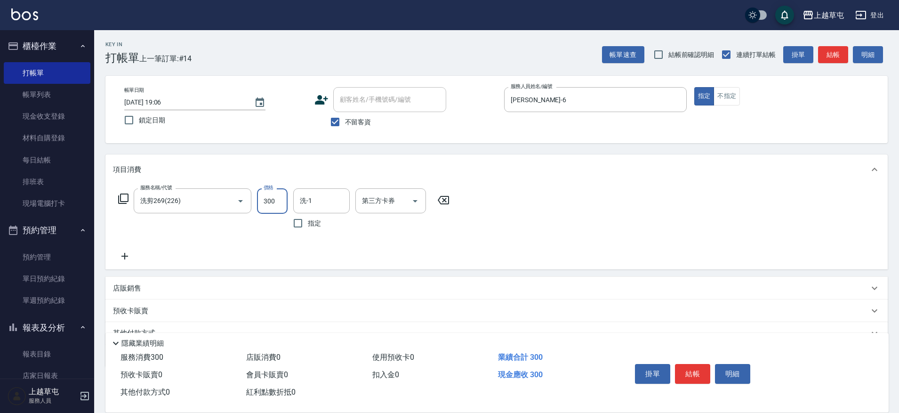
type input "300"
type input "[PERSON_NAME]-39"
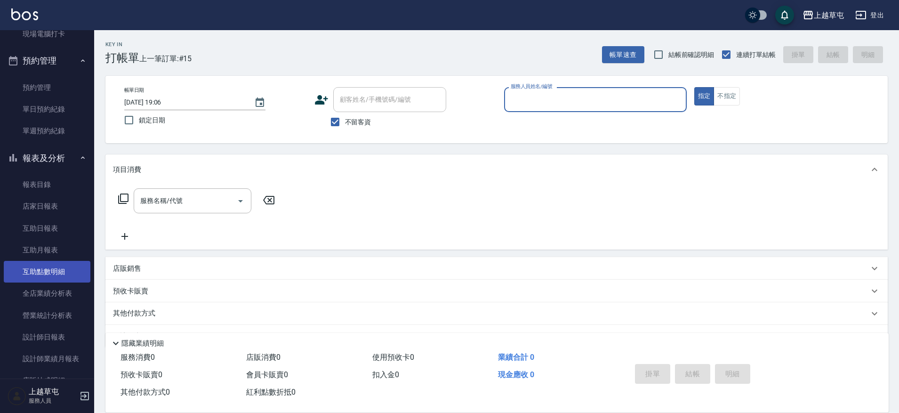
scroll to position [188, 0]
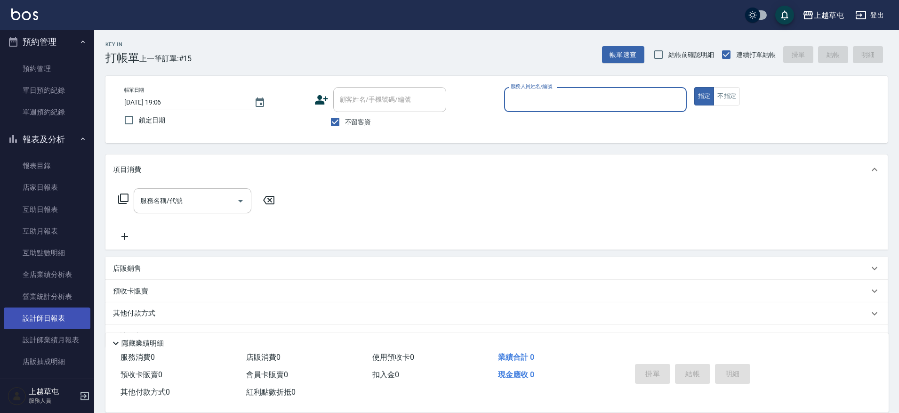
click at [59, 319] on link "設計師日報表" at bounding box center [47, 318] width 87 height 22
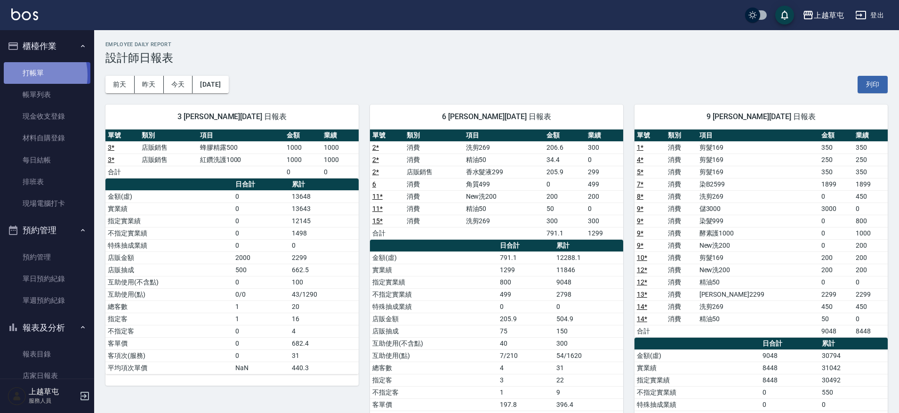
click at [28, 75] on link "打帳單" at bounding box center [47, 73] width 87 height 22
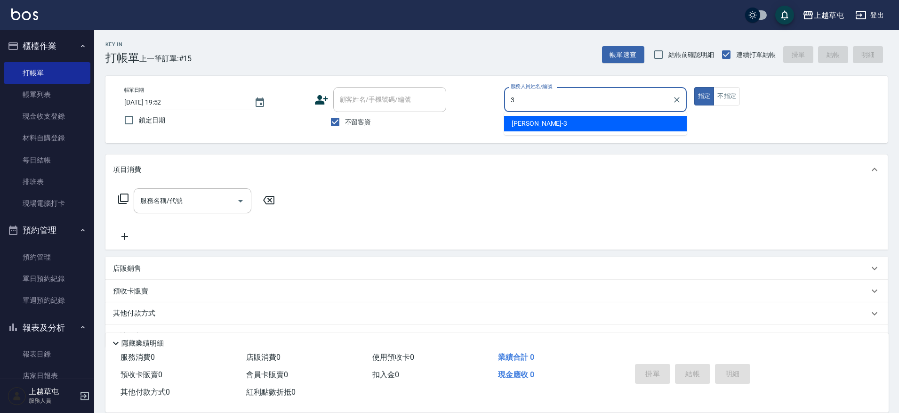
type input "[PERSON_NAME]-3"
type button "true"
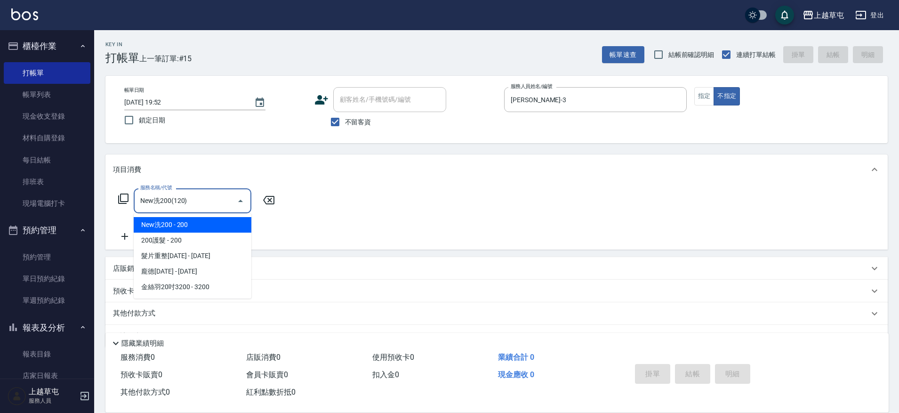
type input "New洗200(120)"
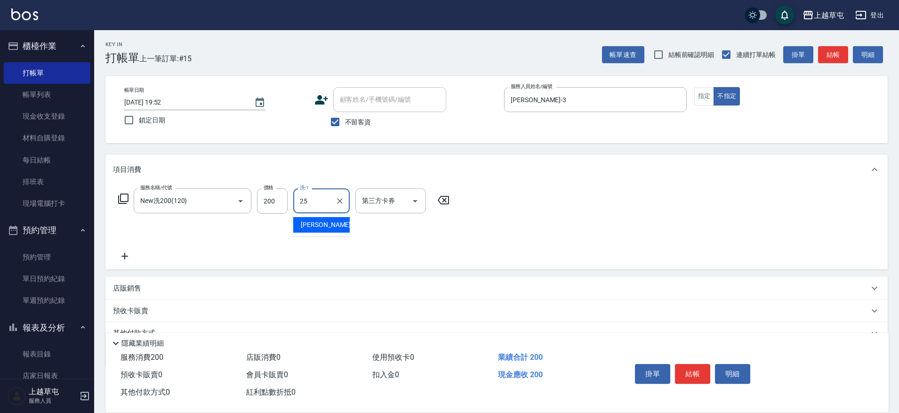
type input "[PERSON_NAME]25"
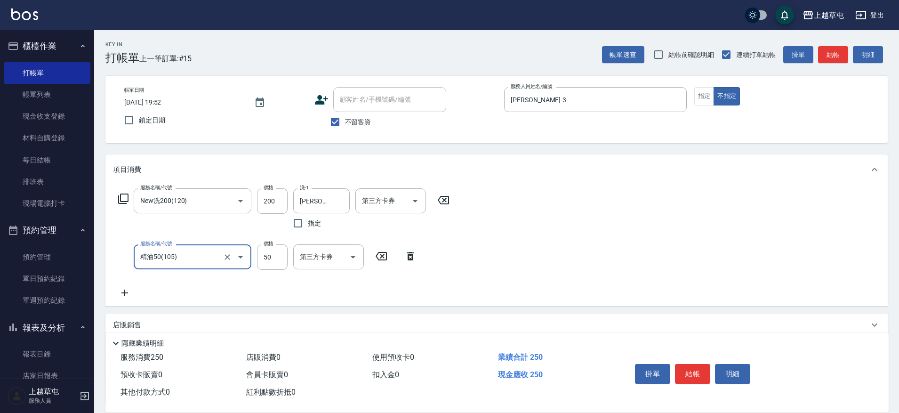
type input "精油50(105)"
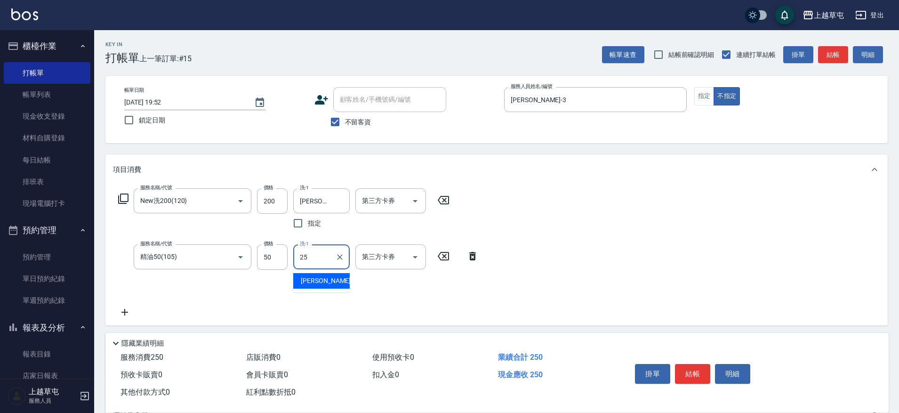
type input "[PERSON_NAME]25"
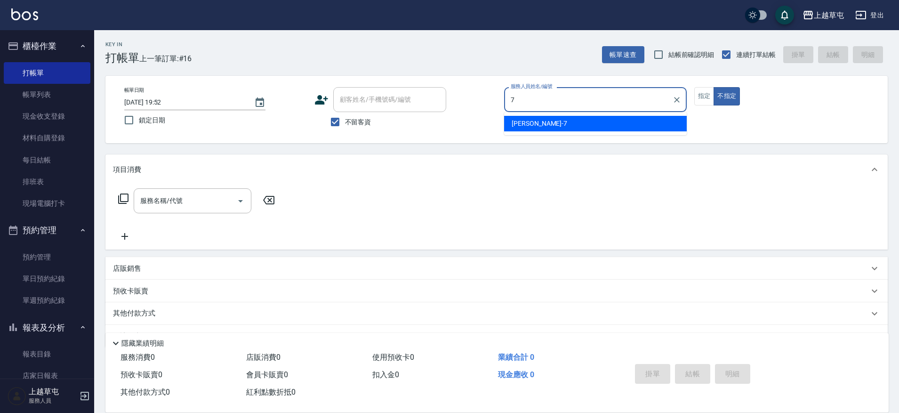
type input "[PERSON_NAME]-7"
type button "false"
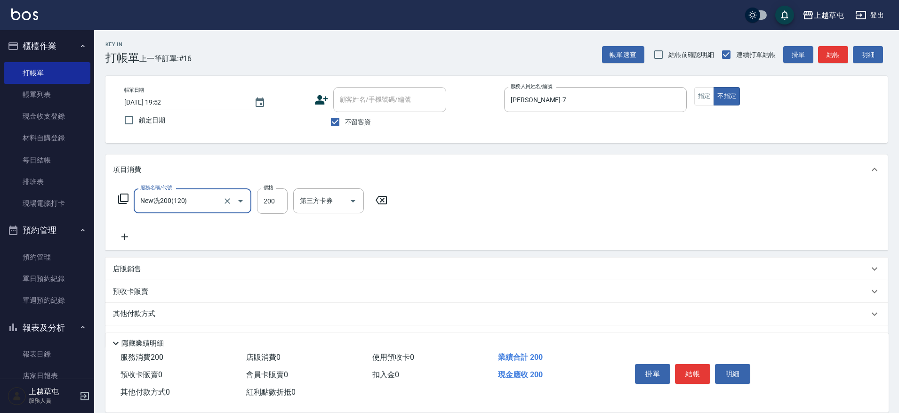
type input "New洗200(120)"
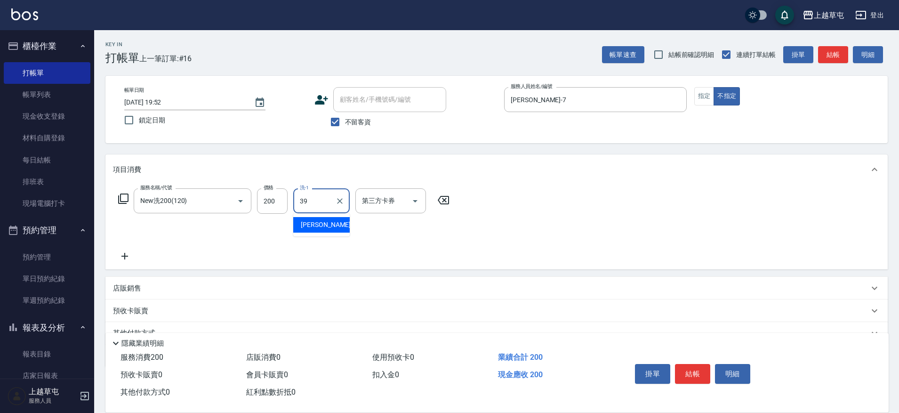
type input "[PERSON_NAME]-39"
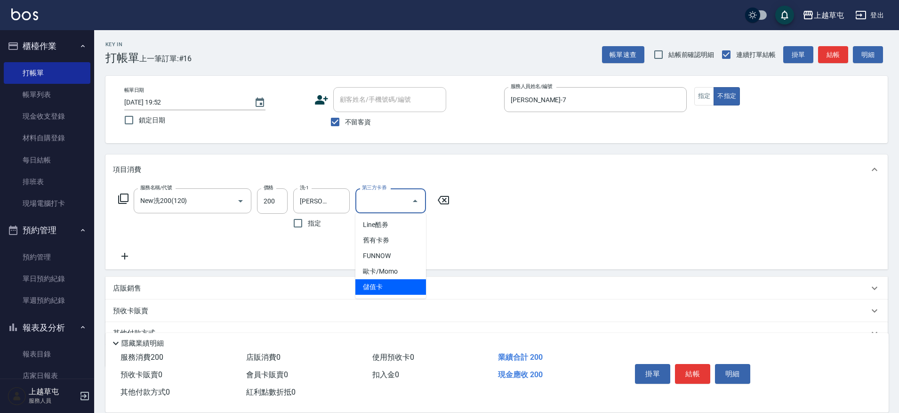
type input "儲值卡"
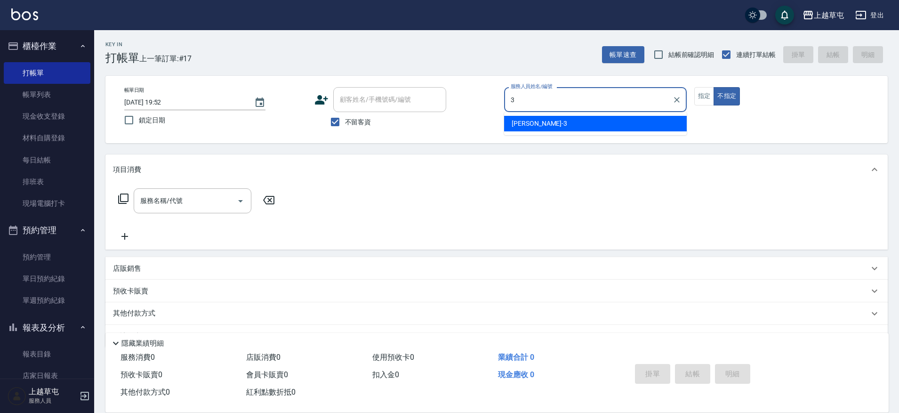
type input "[PERSON_NAME]-3"
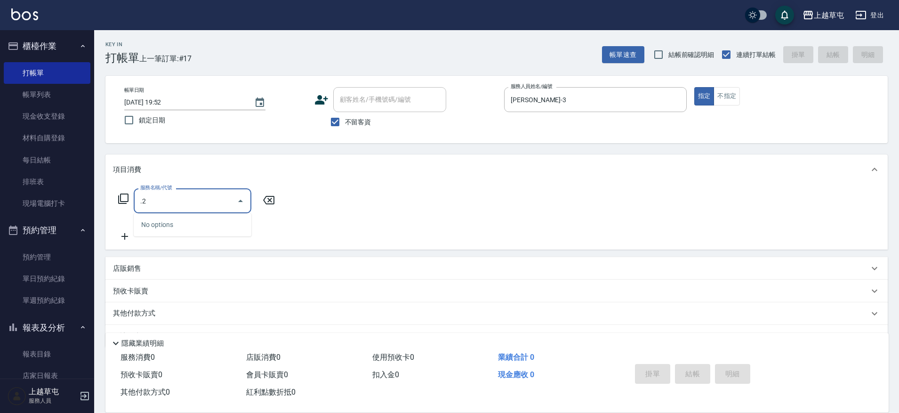
type input "."
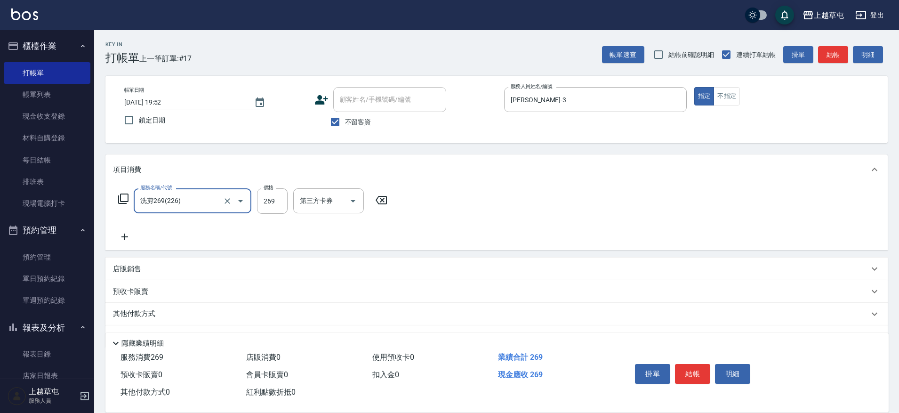
type input "洗剪269(226)"
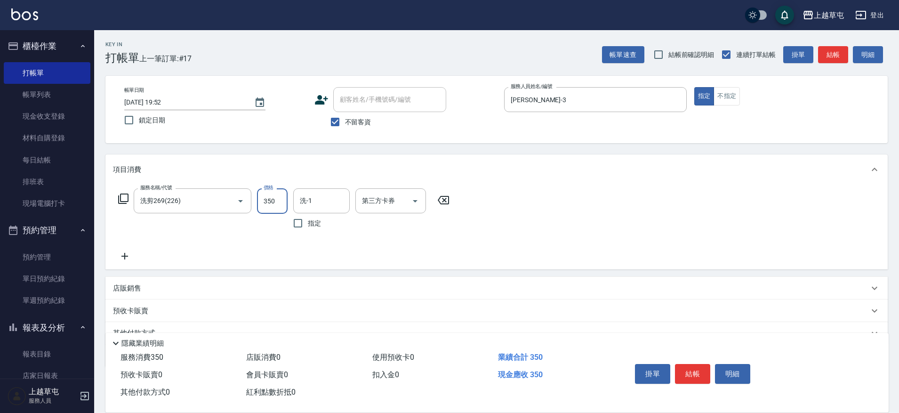
type input "350"
type input "[PERSON_NAME]-35"
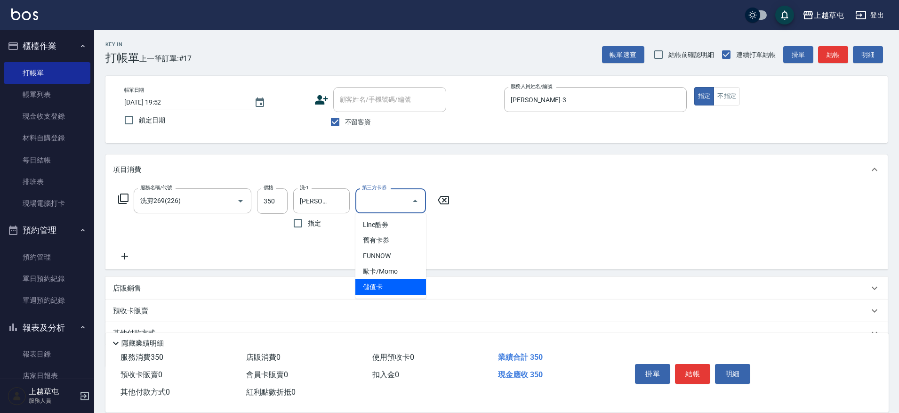
type input "儲值卡"
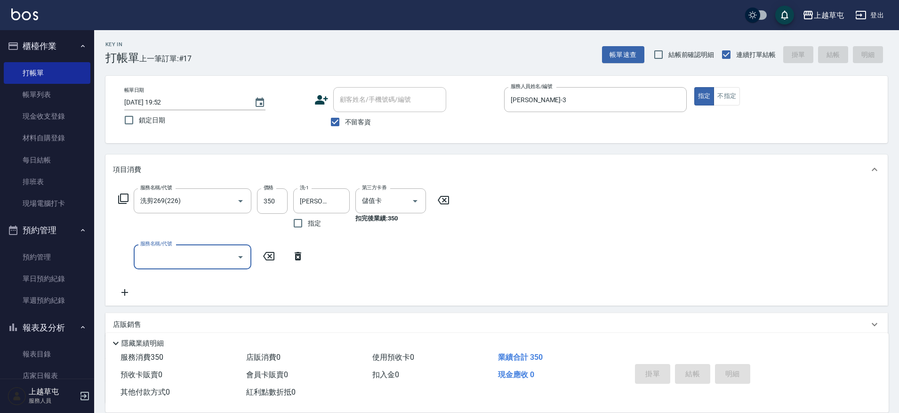
type input "[DATE] 19:53"
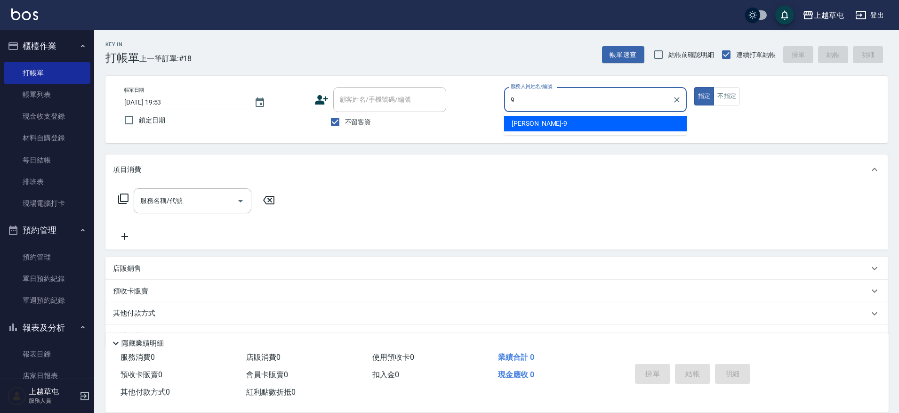
type input "[PERSON_NAME]-9"
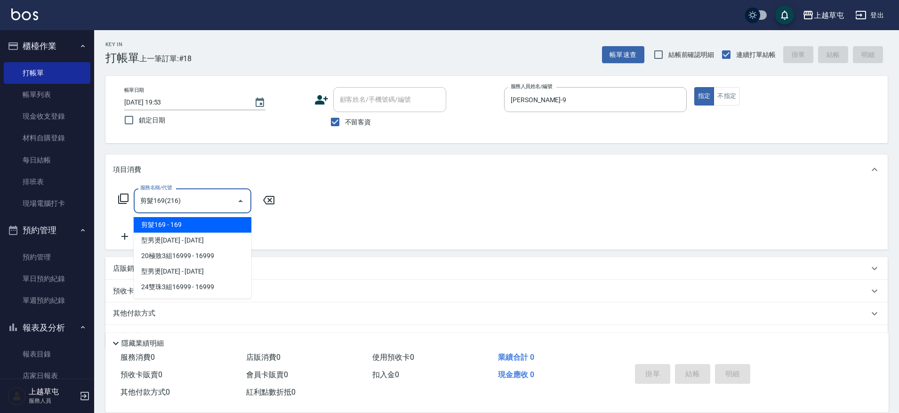
type input "剪髮169(216)"
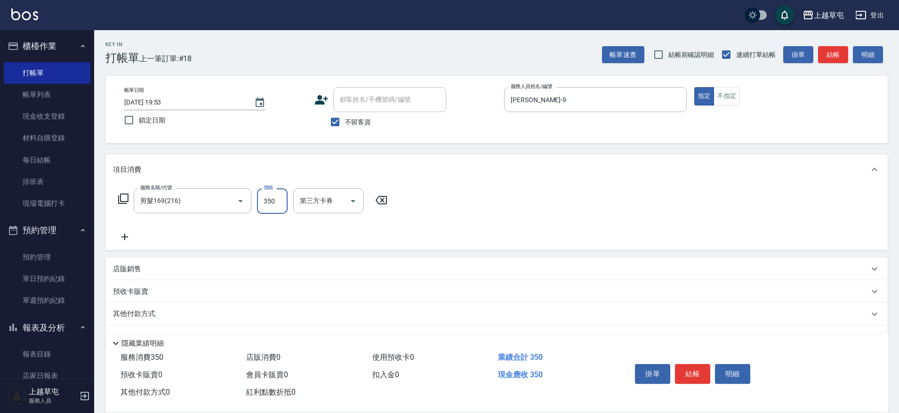
type input "350"
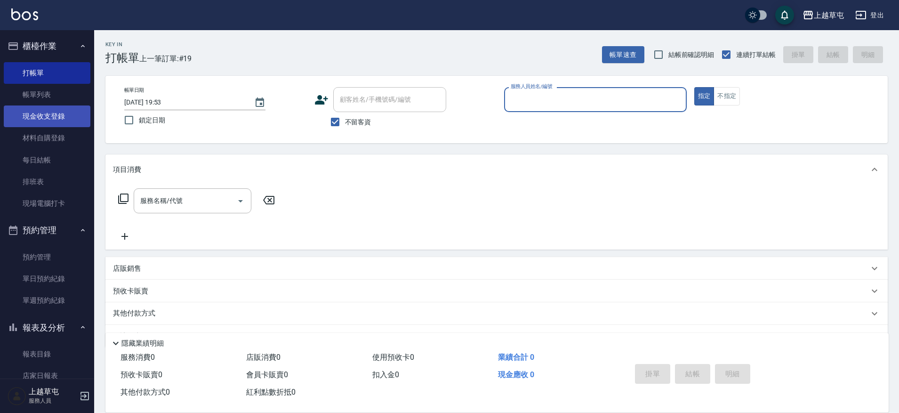
click at [54, 113] on link "現金收支登錄" at bounding box center [47, 116] width 87 height 22
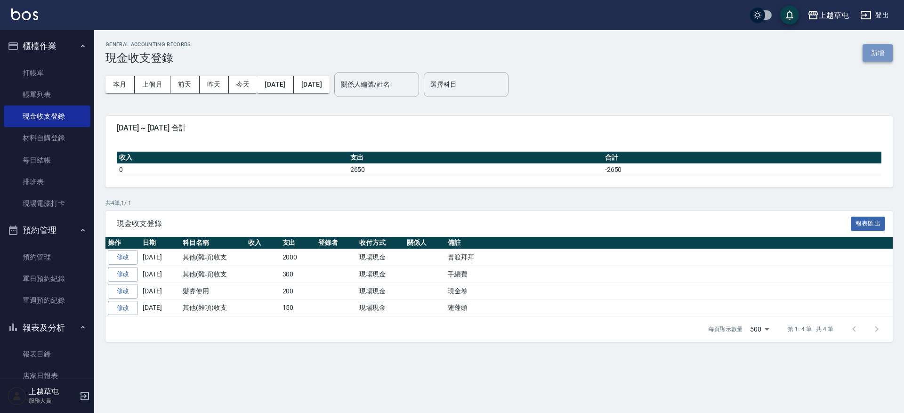
click at [872, 52] on button "新增" at bounding box center [878, 52] width 30 height 17
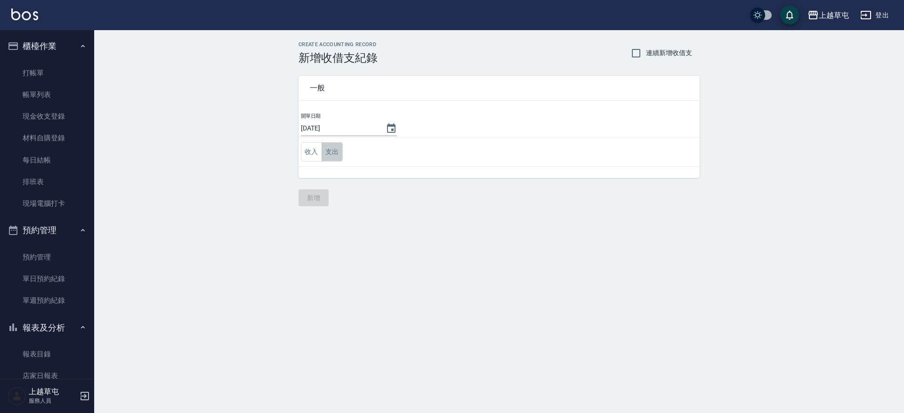
click at [337, 154] on button "支出" at bounding box center [332, 151] width 21 height 19
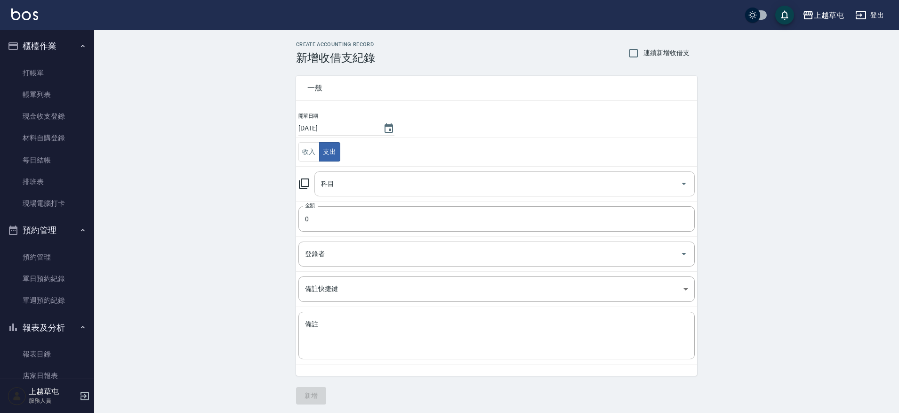
click at [344, 186] on input "科目" at bounding box center [498, 184] width 358 height 16
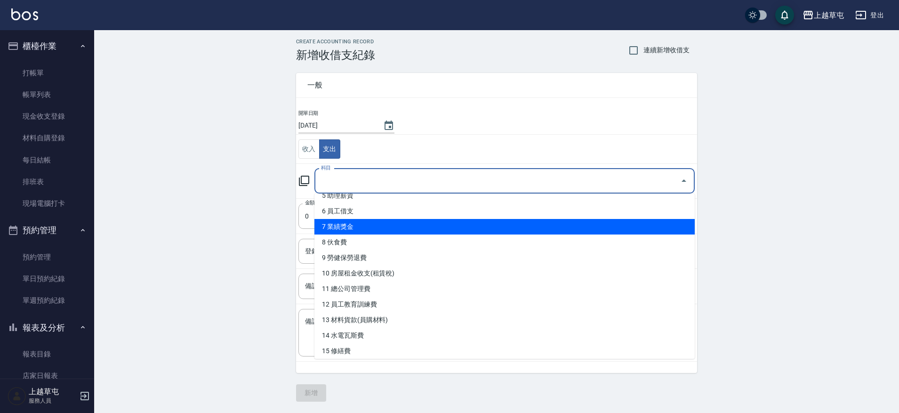
scroll to position [56, 0]
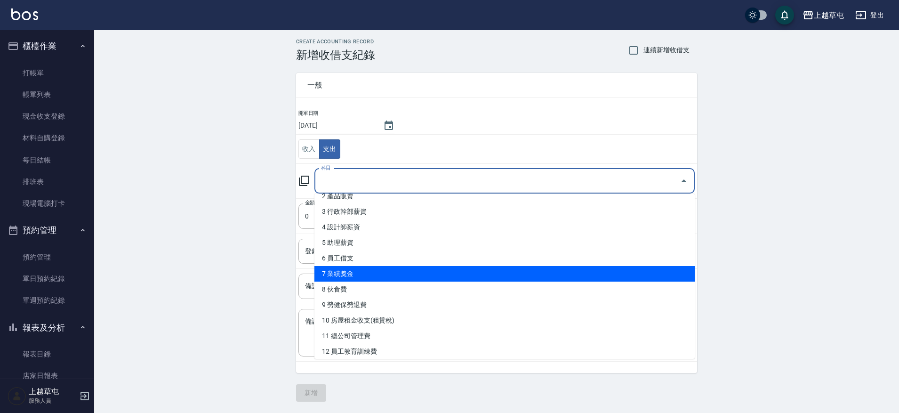
click at [381, 272] on li "7 業績獎金" at bounding box center [505, 274] width 380 height 16
type input "7 業績獎金"
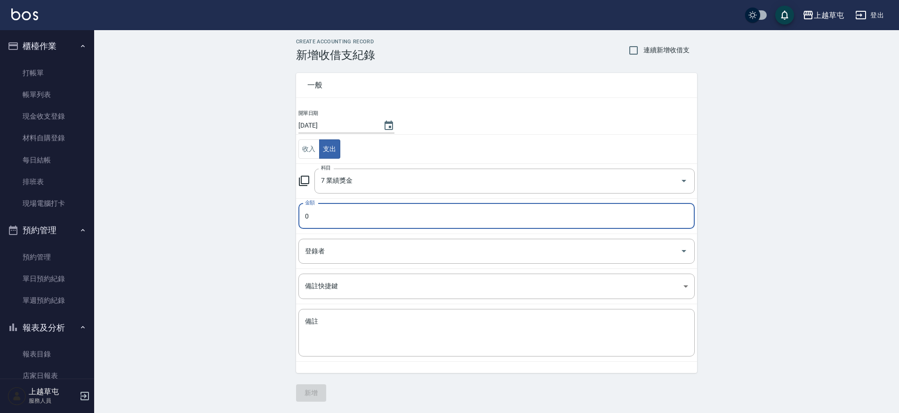
click at [355, 220] on input "0" at bounding box center [497, 215] width 396 height 25
type input "600"
click at [382, 337] on textarea "備註" at bounding box center [496, 333] width 383 height 32
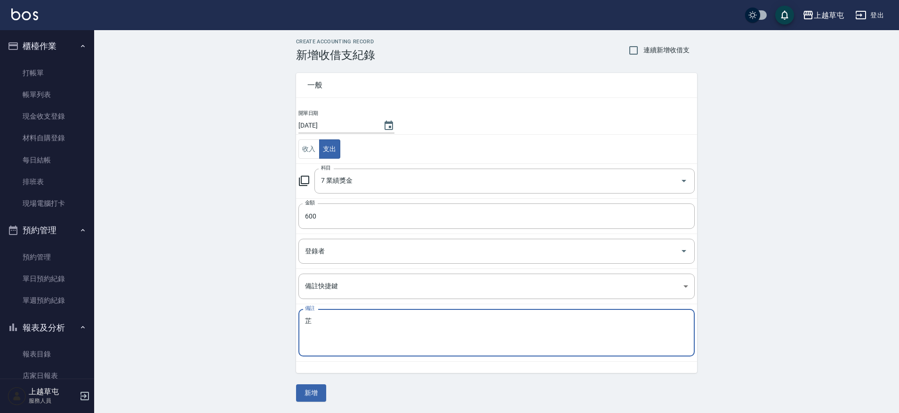
type textarea "指"
type textarea "獎"
type textarea "江"
type textarea "遠"
type textarea "妴"
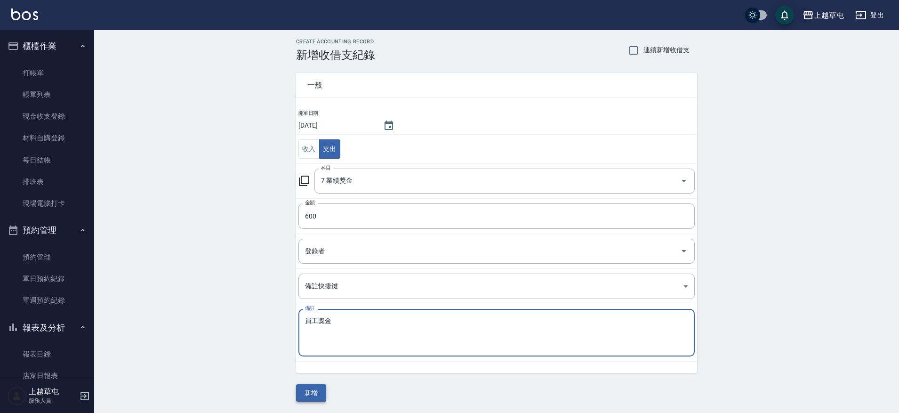
type textarea "員工獎金"
click at [307, 388] on button "新增" at bounding box center [311, 392] width 30 height 17
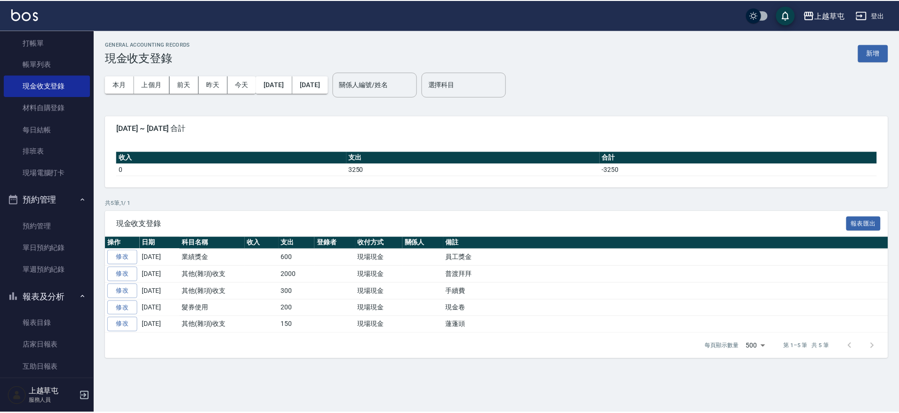
scroll to position [243, 0]
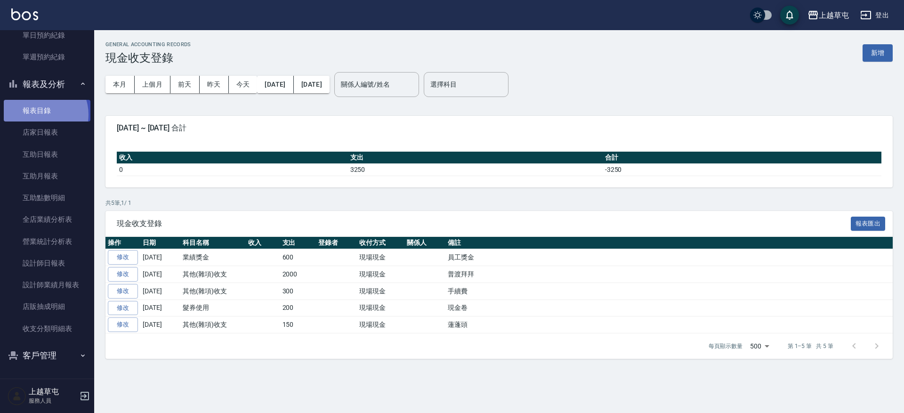
click at [40, 114] on link "報表目錄" at bounding box center [47, 111] width 87 height 22
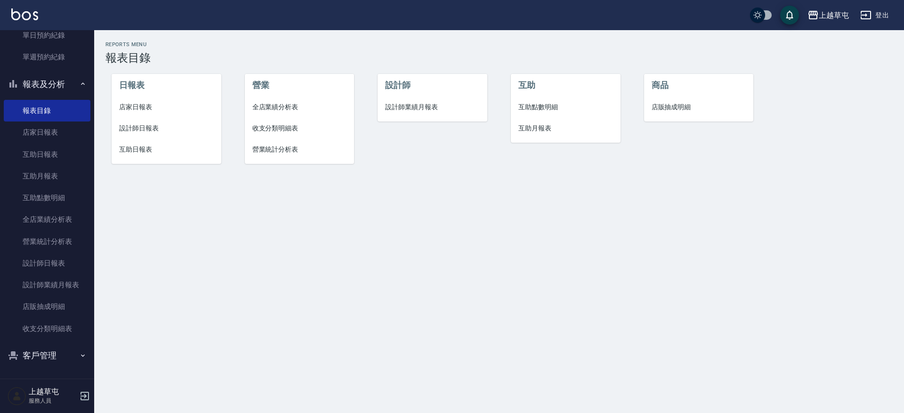
click at [138, 106] on span "店家日報表" at bounding box center [166, 107] width 95 height 10
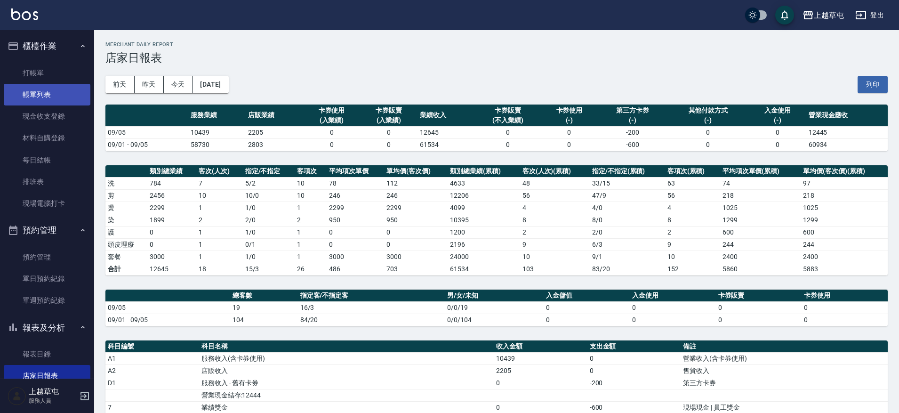
click at [58, 99] on link "帳單列表" at bounding box center [47, 95] width 87 height 22
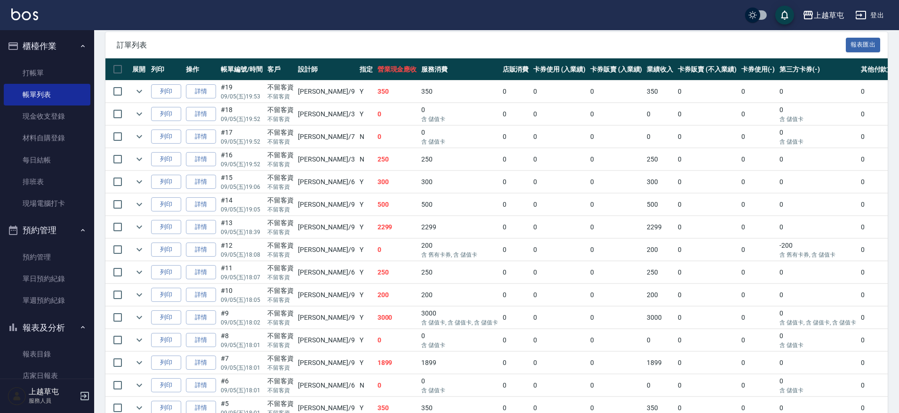
scroll to position [202, 0]
